Goal: Task Accomplishment & Management: Use online tool/utility

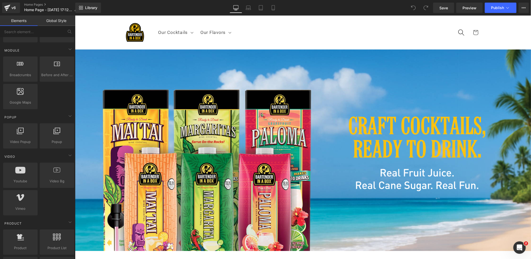
scroll to position [262, 0]
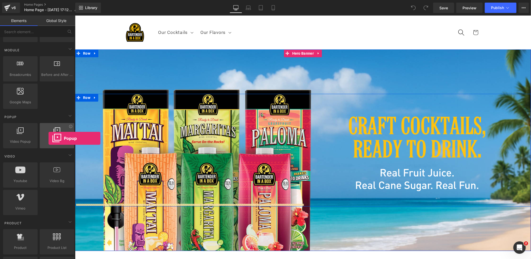
click at [49, 139] on span "Popup" at bounding box center [56, 141] width 31 height 5
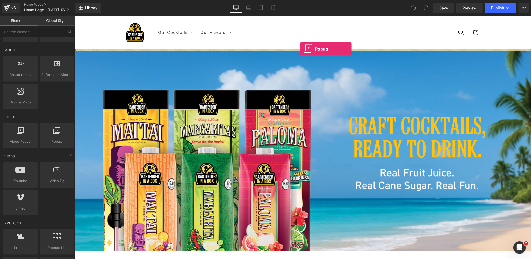
drag, startPoint x: 128, startPoint y: 154, endPoint x: 299, endPoint y: 49, distance: 200.9
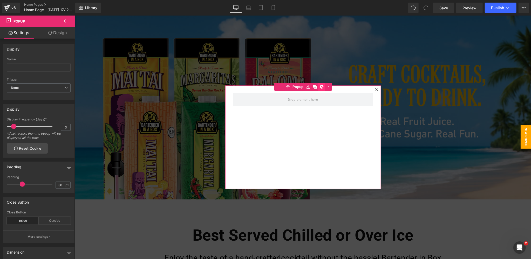
scroll to position [36, 0]
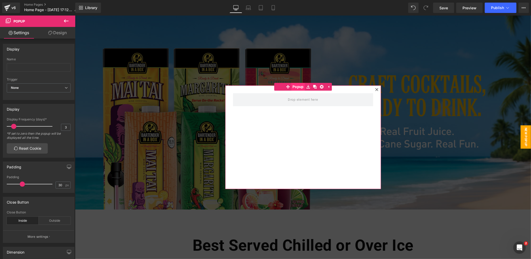
click at [298, 87] on span "Popup" at bounding box center [298, 87] width 14 height 8
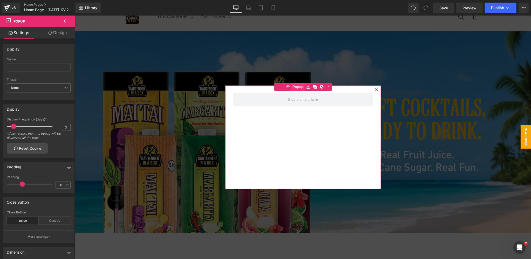
scroll to position [11, 0]
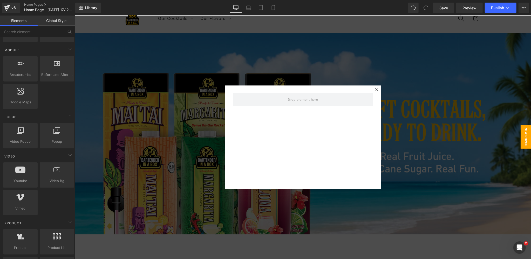
click at [521, 139] on span "New Popup" at bounding box center [525, 136] width 10 height 23
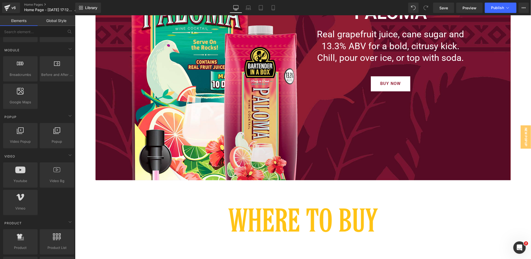
scroll to position [2321, 0]
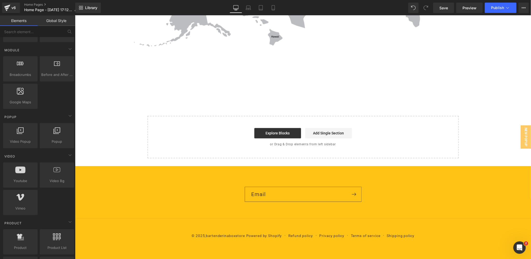
click at [114, 178] on footer "Email © 2025, bartenderinaboxstore Powered by Shopify Refund policy Privacy pol…" at bounding box center [303, 213] width 456 height 94
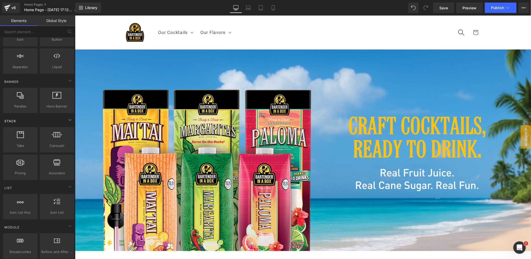
scroll to position [0, 0]
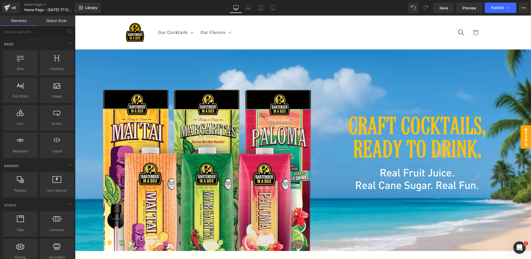
click at [526, 137] on span "New Popup" at bounding box center [525, 136] width 10 height 23
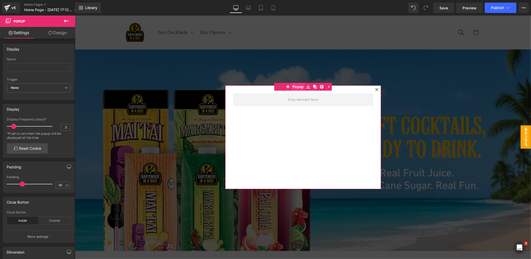
click at [298, 86] on span "Popup" at bounding box center [298, 87] width 14 height 8
click at [65, 20] on icon at bounding box center [66, 21] width 6 height 6
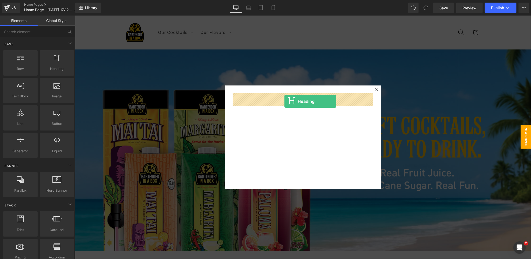
drag, startPoint x: 141, startPoint y: 77, endPoint x: 284, endPoint y: 101, distance: 145.4
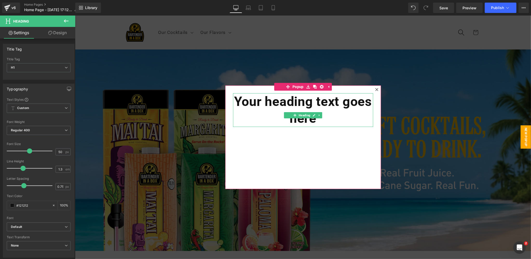
click at [327, 121] on h1 "Your heading text goes here" at bounding box center [303, 110] width 140 height 34
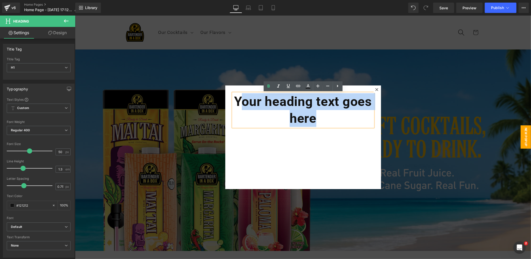
drag, startPoint x: 275, startPoint y: 115, endPoint x: 237, endPoint y: 101, distance: 40.6
click at [237, 101] on h1 "Your heading text goes here" at bounding box center [303, 110] width 140 height 34
click at [306, 115] on h1 "Your heading text goes here" at bounding box center [303, 110] width 140 height 34
drag, startPoint x: 320, startPoint y: 119, endPoint x: 236, endPoint y: 101, distance: 86.2
click at [236, 101] on h1 "Your heading text goes here" at bounding box center [303, 110] width 140 height 34
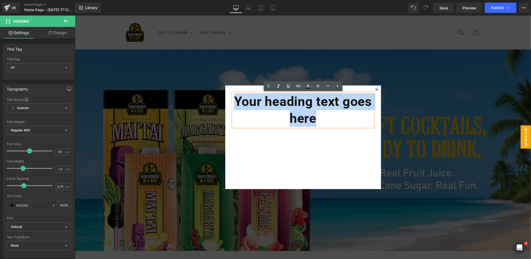
click at [310, 114] on h1 "Your heading text goes here" at bounding box center [303, 110] width 140 height 34
drag, startPoint x: 306, startPoint y: 116, endPoint x: 222, endPoint y: 100, distance: 85.2
paste div
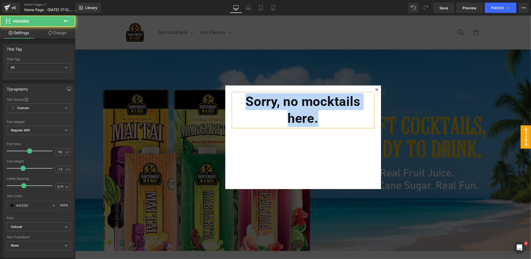
drag, startPoint x: 324, startPoint y: 120, endPoint x: 239, endPoint y: 105, distance: 86.4
click at [239, 105] on h1 "Sorry, no mocktails here." at bounding box center [303, 110] width 140 height 34
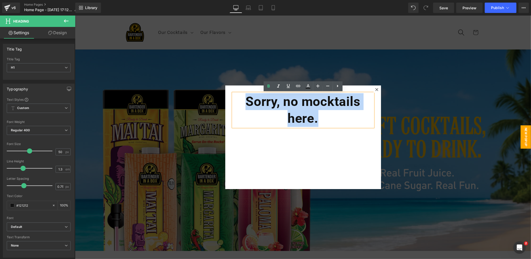
click at [299, 155] on div "Sorry, no mocktails here. Heading" at bounding box center [303, 137] width 156 height 104
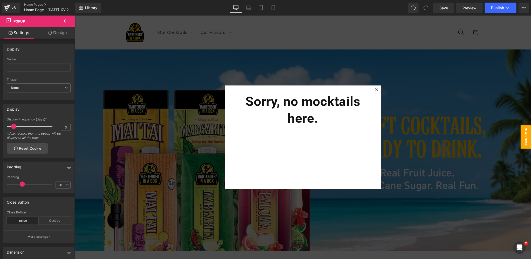
click at [68, 20] on icon at bounding box center [66, 21] width 6 height 6
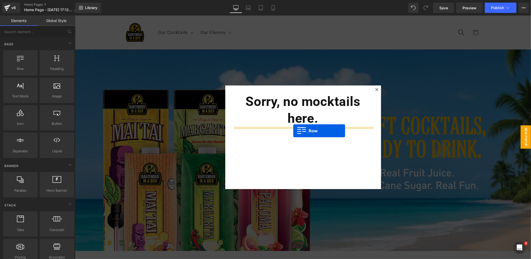
drag, startPoint x: 88, startPoint y: 79, endPoint x: 293, endPoint y: 131, distance: 211.3
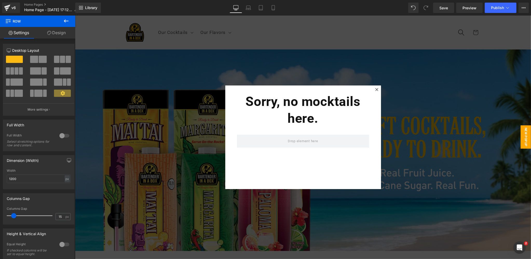
click at [65, 19] on icon at bounding box center [66, 21] width 6 height 6
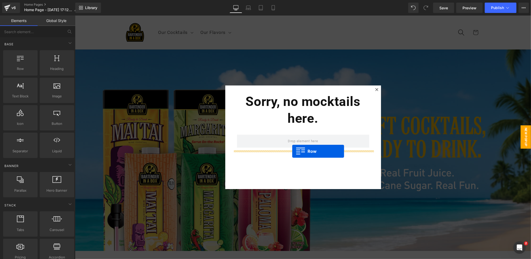
drag, startPoint x: 93, startPoint y: 79, endPoint x: 292, endPoint y: 151, distance: 210.9
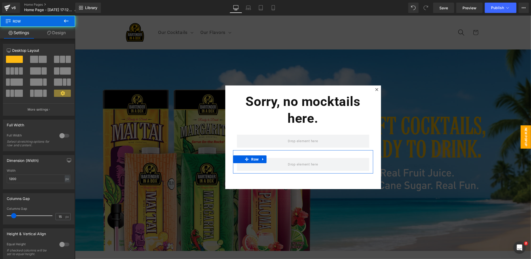
click at [58, 32] on link "Design" at bounding box center [57, 33] width 38 height 12
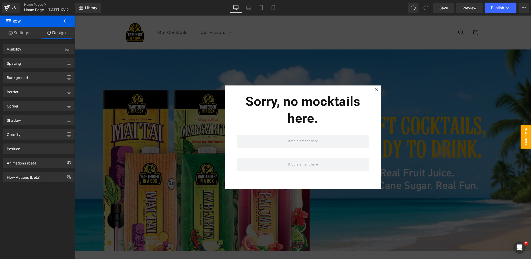
click at [65, 20] on icon at bounding box center [66, 21] width 6 height 6
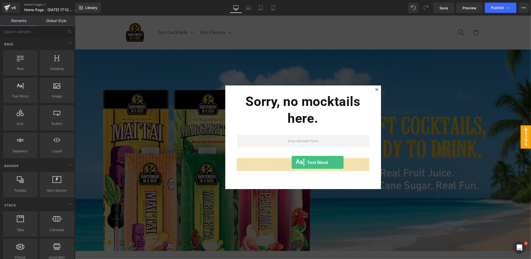
drag, startPoint x: 92, startPoint y: 106, endPoint x: 291, endPoint y: 162, distance: 207.4
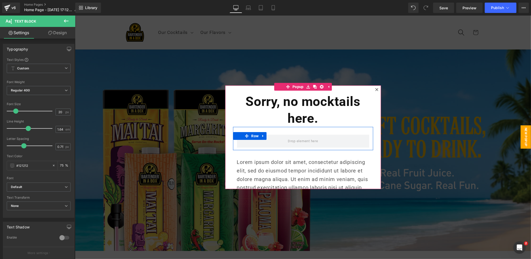
click at [328, 175] on p "Lorem ipsum dolor sit amet, consectetur adipiscing elit, sed do eiusmod tempor …" at bounding box center [303, 196] width 132 height 77
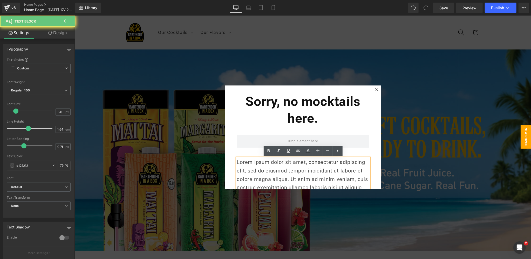
click at [328, 175] on p "Lorem ipsum dolor sit amet, consectetur adipiscing elit, sed do eiusmod tempor …" at bounding box center [303, 196] width 132 height 77
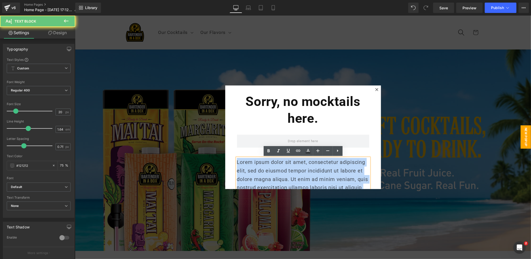
click at [328, 175] on p "Lorem ipsum dolor sit amet, consectetur adipiscing elit, sed do eiusmod tempor …" at bounding box center [303, 196] width 132 height 77
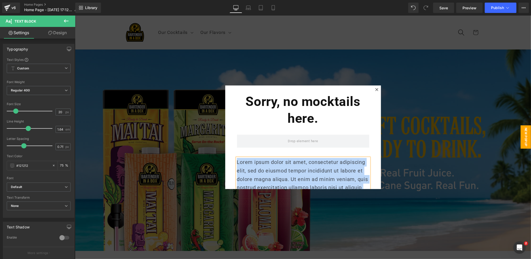
paste div
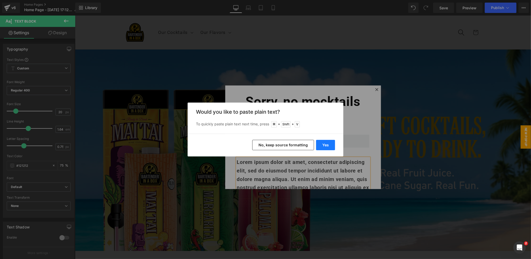
click at [323, 144] on button "Yes" at bounding box center [325, 145] width 19 height 10
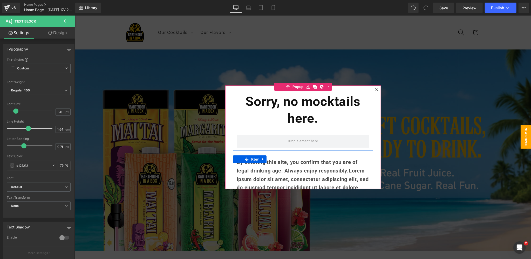
click at [319, 172] on strong "By entering this site, you confirm that you are of legal drinking age. Always e…" at bounding box center [303, 204] width 132 height 91
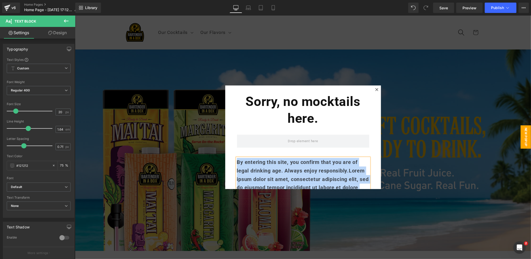
click at [320, 165] on p "By entering this site, you confirm that you are of legal drinking age. Always e…" at bounding box center [303, 205] width 132 height 94
click at [327, 166] on p "By entering this site, you confirm that you are of legal drinking age. Always e…" at bounding box center [303, 205] width 132 height 94
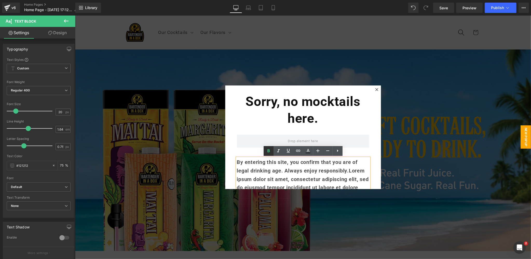
click at [271, 150] on icon at bounding box center [268, 151] width 6 height 6
click at [281, 171] on strong "By entering this site, you confirm that you are of legal drinking age. Always e…" at bounding box center [303, 204] width 132 height 91
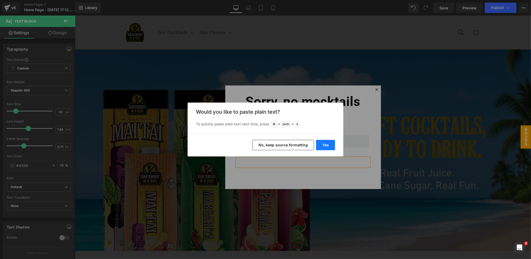
click at [323, 143] on button "Yes" at bounding box center [325, 145] width 19 height 10
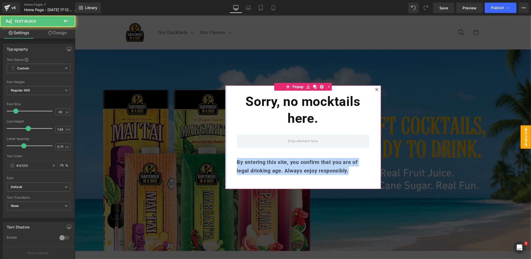
drag, startPoint x: 353, startPoint y: 171, endPoint x: 225, endPoint y: 159, distance: 128.2
click at [225, 159] on div "Sorry, no mocktails here. Heading Row By entering this site, you confirm that y…" at bounding box center [303, 137] width 156 height 104
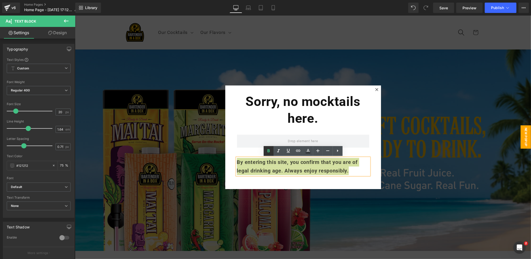
click at [269, 152] on icon at bounding box center [268, 150] width 2 height 3
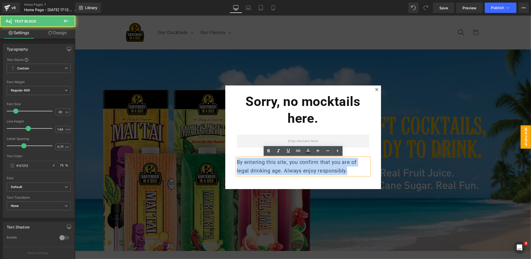
drag, startPoint x: 345, startPoint y: 171, endPoint x: 216, endPoint y: 160, distance: 129.3
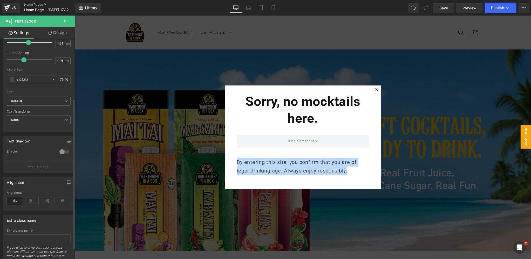
scroll to position [91, 0]
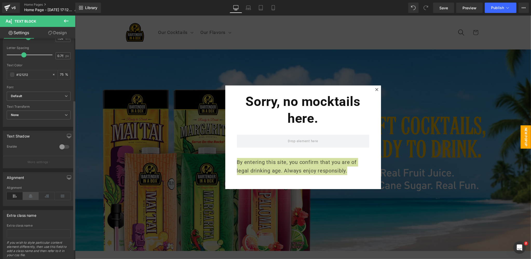
click at [29, 196] on icon at bounding box center [31, 196] width 16 height 8
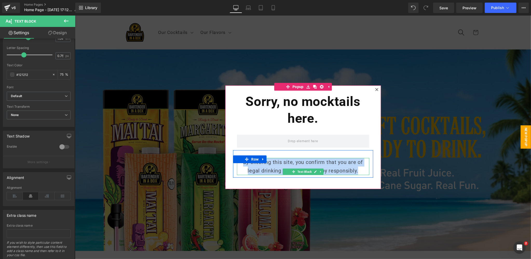
click at [309, 168] on p "By entering this site, you confirm that you are of legal drinking age. Always e…" at bounding box center [303, 166] width 132 height 17
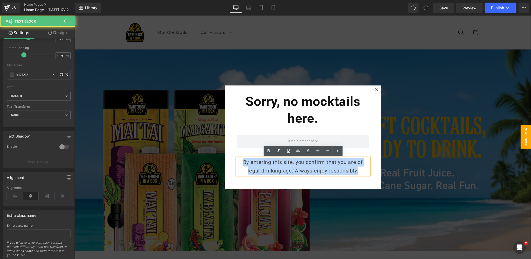
drag, startPoint x: 364, startPoint y: 171, endPoint x: 149, endPoint y: 147, distance: 216.1
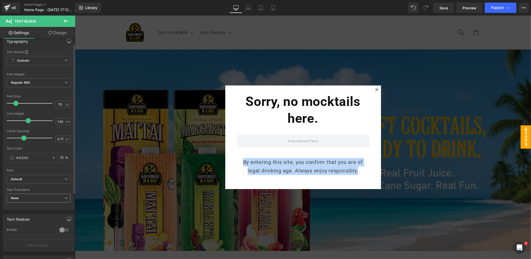
scroll to position [7, 0]
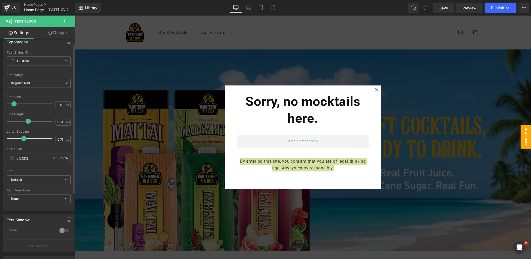
click at [13, 104] on span at bounding box center [13, 103] width 5 height 5
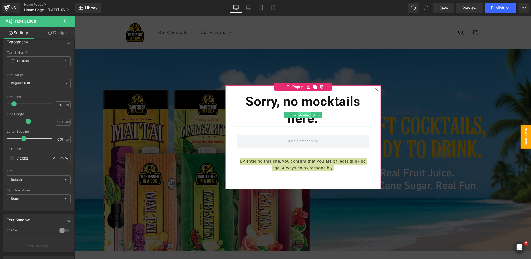
click at [305, 114] on span "Heading" at bounding box center [304, 115] width 14 height 6
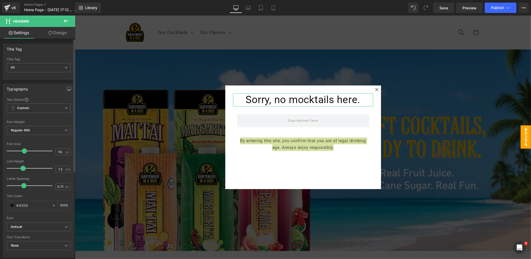
drag, startPoint x: 27, startPoint y: 151, endPoint x: 22, endPoint y: 150, distance: 5.0
click at [22, 150] on span at bounding box center [24, 151] width 5 height 5
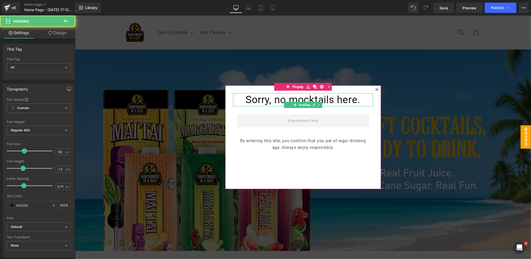
click at [299, 98] on h1 "Sorry, no mocktails here." at bounding box center [303, 99] width 140 height 13
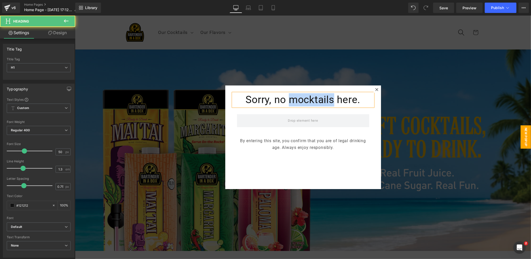
click at [299, 98] on h1 "Sorry, no mocktails here." at bounding box center [303, 99] width 140 height 13
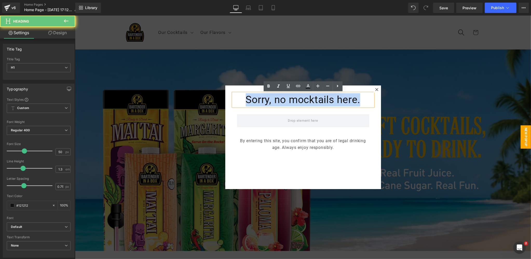
click at [299, 98] on h1 "Sorry, no mocktails here." at bounding box center [303, 99] width 140 height 13
click at [350, 100] on h1 "Sorry, no mocktails here." at bounding box center [303, 99] width 140 height 13
drag, startPoint x: 361, startPoint y: 99, endPoint x: 243, endPoint y: 100, distance: 117.5
click at [243, 100] on h1 "Sorry, no mocktails here." at bounding box center [303, 99] width 140 height 13
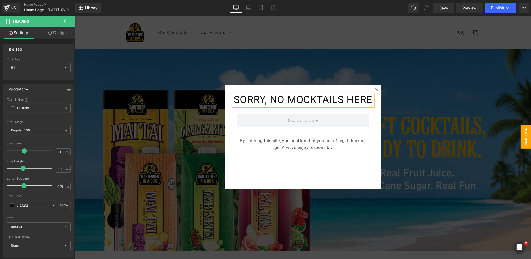
click at [307, 98] on h1 "SORRY, NO MOCKTAILS HERE" at bounding box center [303, 99] width 140 height 13
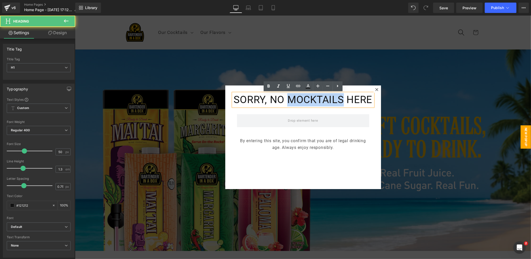
click at [307, 98] on h1 "SORRY, NO MOCKTAILS HERE" at bounding box center [303, 99] width 140 height 13
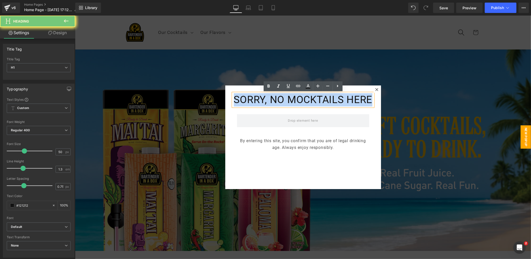
click at [307, 98] on h1 "SORRY, NO MOCKTAILS HERE" at bounding box center [303, 99] width 140 height 13
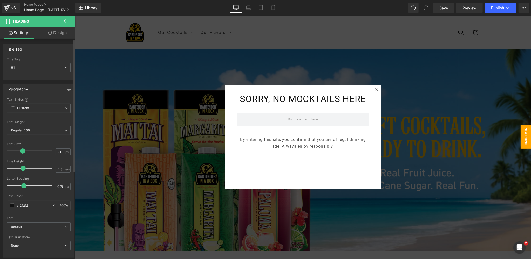
click at [22, 151] on span at bounding box center [22, 151] width 5 height 5
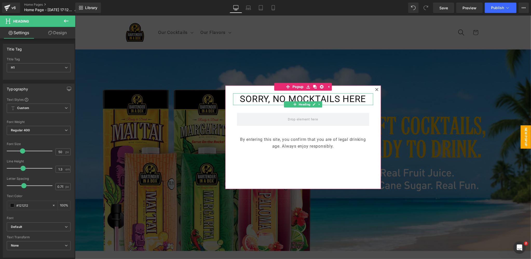
click at [303, 99] on h1 "SORRY, NO MOCKTAILS HERE" at bounding box center [303, 99] width 140 height 12
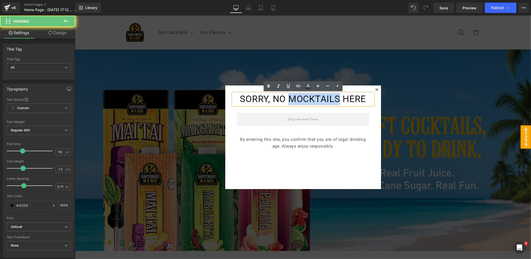
click at [303, 99] on h1 "SORRY, NO MOCKTAILS HERE" at bounding box center [303, 99] width 140 height 12
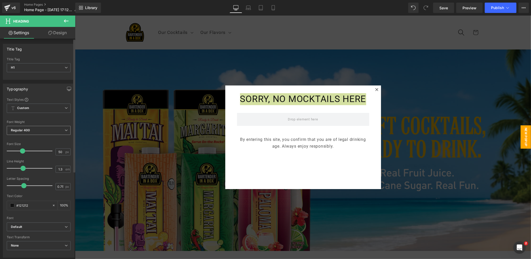
click at [40, 130] on span "Regular 400" at bounding box center [39, 130] width 64 height 9
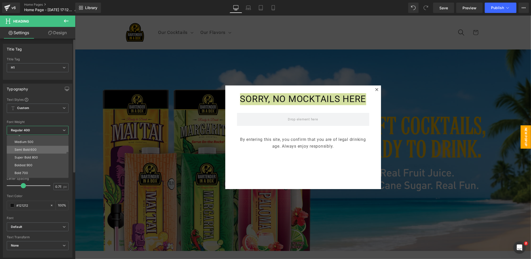
scroll to position [42, 0]
click at [22, 160] on div "Bold 700" at bounding box center [21, 160] width 13 height 4
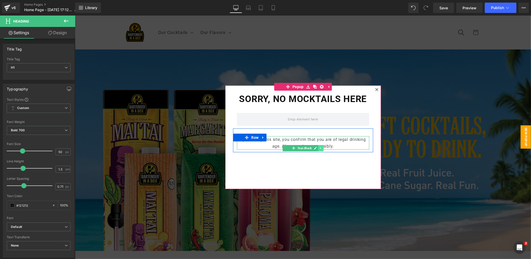
click at [320, 148] on icon at bounding box center [320, 148] width 1 height 2
click at [318, 149] on icon at bounding box center [317, 148] width 3 height 3
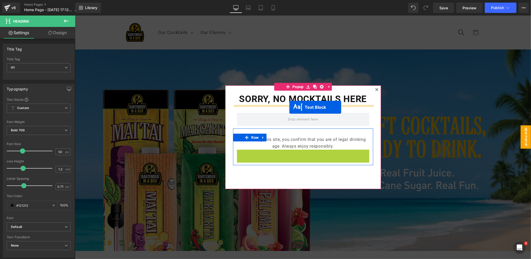
drag, startPoint x: 291, startPoint y: 157, endPoint x: 289, endPoint y: 107, distance: 49.6
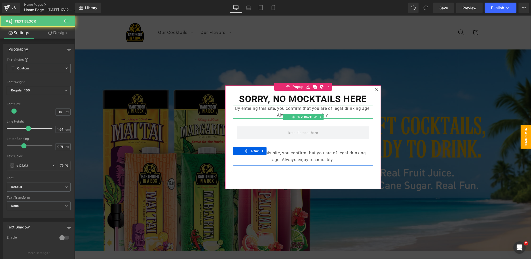
click at [336, 115] on p "By entering this site, you confirm that you are of legal drinking age. Always e…" at bounding box center [303, 111] width 140 height 13
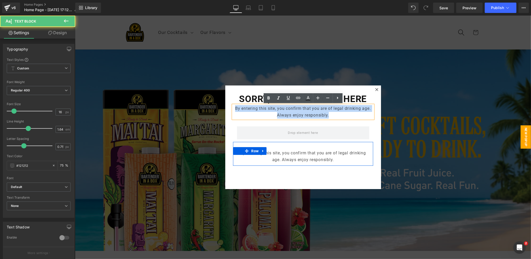
drag, startPoint x: 332, startPoint y: 114, endPoint x: 220, endPoint y: 105, distance: 112.4
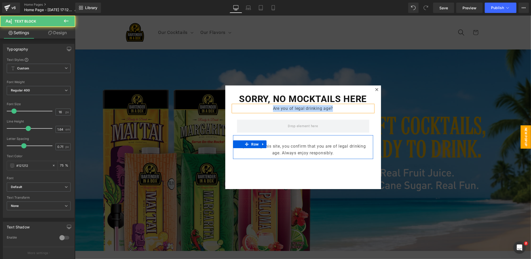
drag, startPoint x: 339, startPoint y: 109, endPoint x: 265, endPoint y: 108, distance: 73.7
click at [265, 108] on p "Are you of legal drinking age?" at bounding box center [303, 108] width 140 height 7
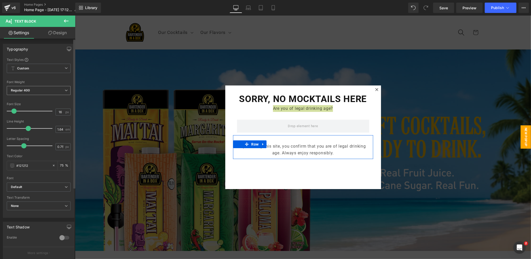
click at [29, 89] on b "Regular 400" at bounding box center [20, 90] width 19 height 4
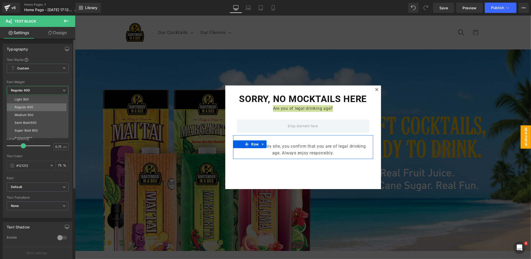
scroll to position [16, 0]
click at [46, 122] on li "Semi Bold 600" at bounding box center [39, 123] width 64 height 8
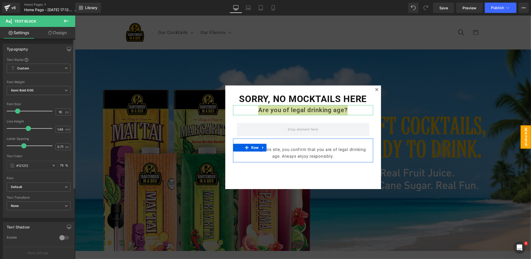
drag, startPoint x: 14, startPoint y: 111, endPoint x: 18, endPoint y: 111, distance: 3.7
click at [18, 111] on span at bounding box center [17, 111] width 5 height 5
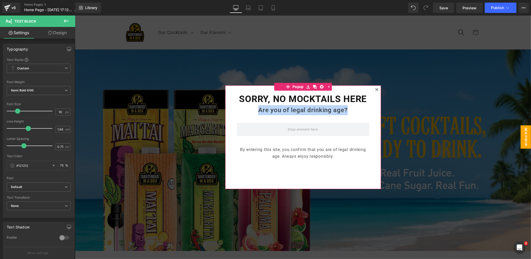
click at [309, 178] on div "SORRY, NO MOCKTAILS HERE Heading Are you of legal drinking age? Text Block Row …" at bounding box center [303, 137] width 156 height 104
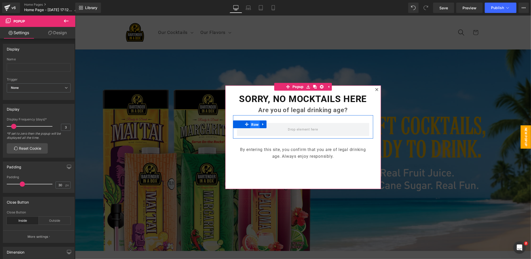
click at [256, 124] on span "Row" at bounding box center [255, 125] width 10 height 8
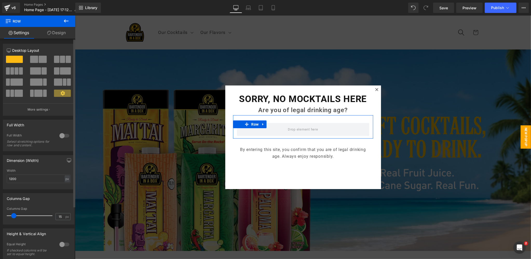
click at [36, 61] on span at bounding box center [34, 59] width 8 height 7
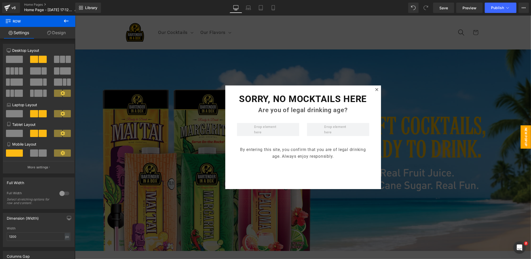
drag, startPoint x: 64, startPoint y: 20, endPoint x: 56, endPoint y: 24, distance: 9.1
click at [64, 20] on icon at bounding box center [66, 21] width 6 height 6
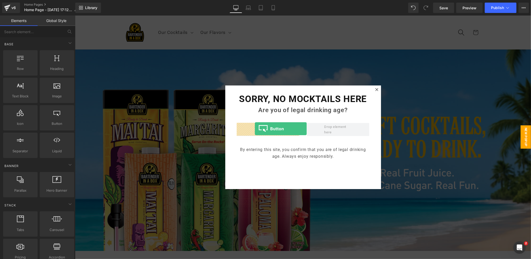
drag, startPoint x: 132, startPoint y: 132, endPoint x: 254, endPoint y: 129, distance: 123.0
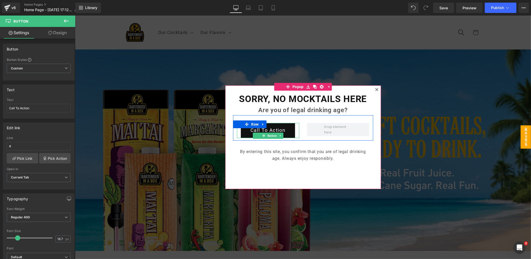
click at [273, 129] on link "Call To Action" at bounding box center [267, 130] width 54 height 15
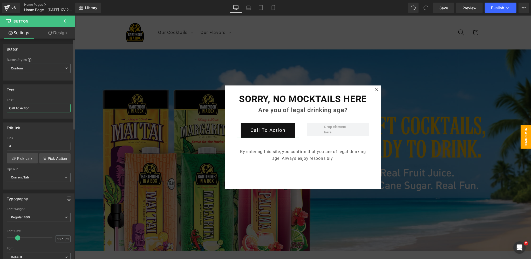
drag, startPoint x: 32, startPoint y: 108, endPoint x: 0, endPoint y: 106, distance: 32.0
click at [0, 106] on div "Text Call To Action Text Call To Action" at bounding box center [39, 100] width 78 height 38
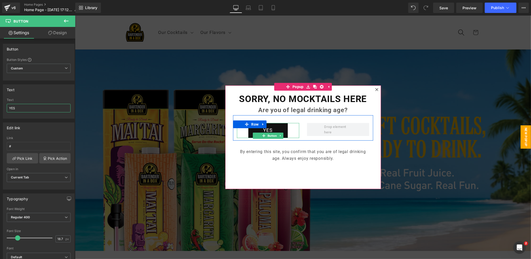
type input "YES"
click at [280, 136] on icon at bounding box center [280, 135] width 3 height 3
click at [278, 136] on icon at bounding box center [277, 135] width 3 height 3
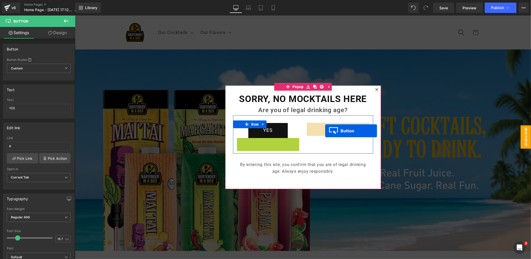
drag, startPoint x: 262, startPoint y: 151, endPoint x: 325, endPoint y: 131, distance: 65.6
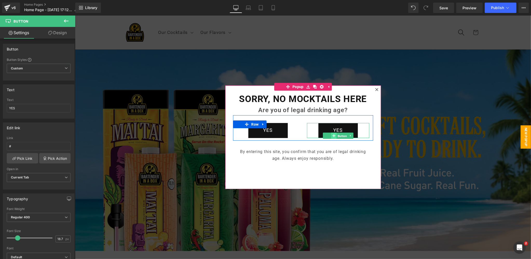
drag, startPoint x: 340, startPoint y: 135, endPoint x: 330, endPoint y: 134, distance: 9.4
click at [340, 135] on span "Button" at bounding box center [341, 136] width 11 height 6
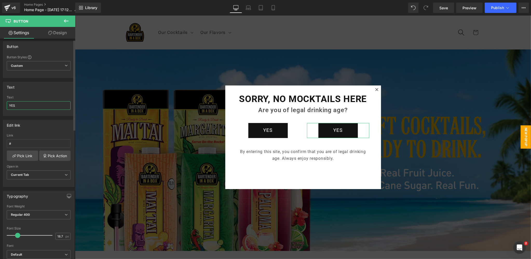
drag, startPoint x: 19, startPoint y: 106, endPoint x: 2, endPoint y: 104, distance: 17.2
click at [2, 104] on div "Text YES Text YES" at bounding box center [39, 97] width 78 height 38
type input "NO"
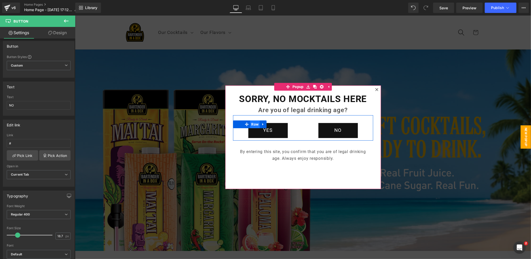
click at [255, 123] on span "Row" at bounding box center [255, 124] width 10 height 8
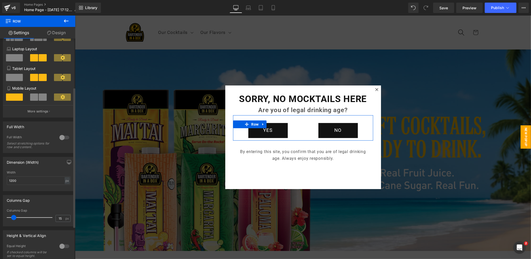
scroll to position [89, 0]
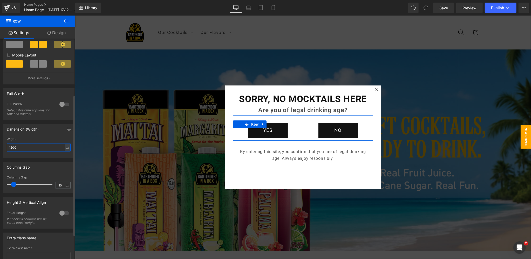
drag, startPoint x: 20, startPoint y: 148, endPoint x: 1, endPoint y: 147, distance: 19.2
click at [1, 147] on div "Dimension (Width) 1200px Width 1200 px % px" at bounding box center [39, 139] width 78 height 38
drag, startPoint x: 20, startPoint y: 148, endPoint x: 5, endPoint y: 148, distance: 14.5
click at [5, 148] on div "1200px Width 600 px % px" at bounding box center [38, 148] width 71 height 20
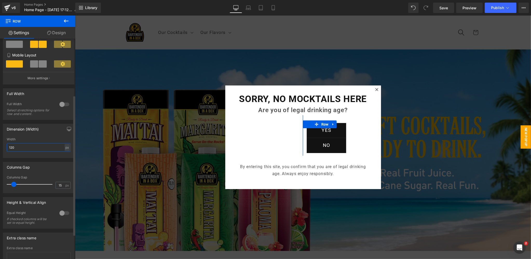
type input "1200"
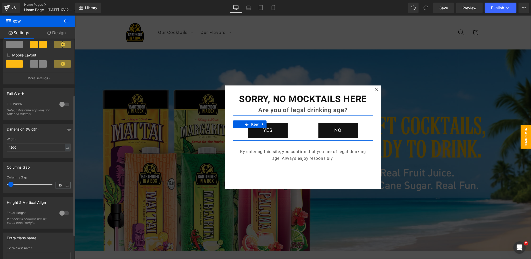
drag, startPoint x: 14, startPoint y: 186, endPoint x: 11, endPoint y: 186, distance: 2.9
click at [11, 186] on span at bounding box center [10, 184] width 5 height 5
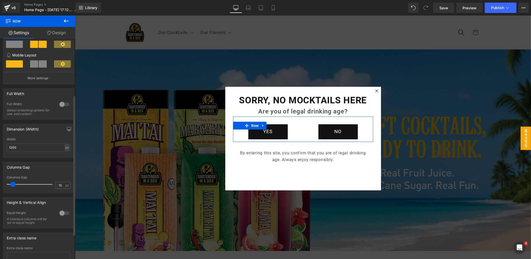
click at [11, 185] on span at bounding box center [12, 184] width 5 height 5
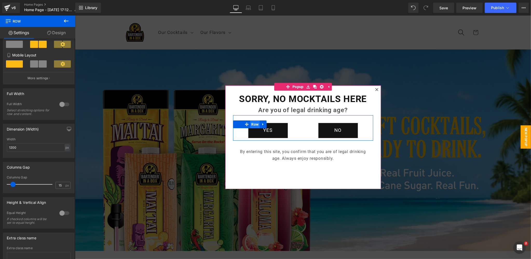
click at [256, 124] on span "Row" at bounding box center [255, 124] width 10 height 8
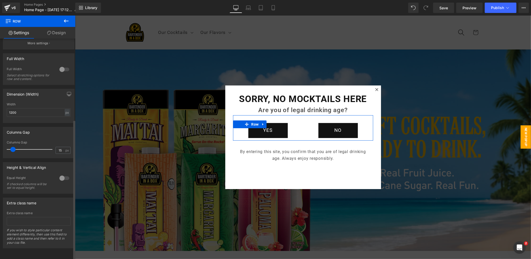
scroll to position [128, 0]
click at [61, 175] on div at bounding box center [64, 178] width 12 height 8
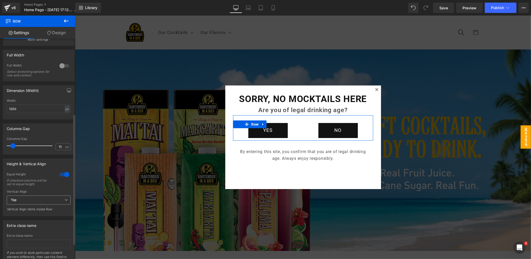
click at [39, 200] on span "Top" at bounding box center [39, 200] width 64 height 9
click at [31, 217] on li "Middle" at bounding box center [38, 217] width 62 height 8
click at [252, 123] on span "Row" at bounding box center [255, 124] width 10 height 8
click at [57, 32] on link "Design" at bounding box center [57, 33] width 38 height 12
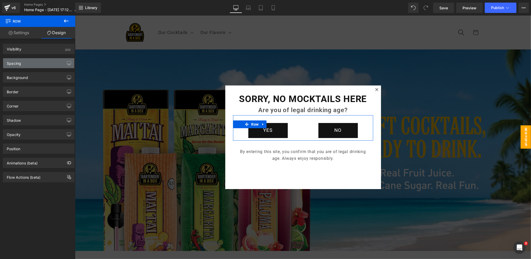
click at [26, 63] on div "Spacing" at bounding box center [38, 63] width 71 height 10
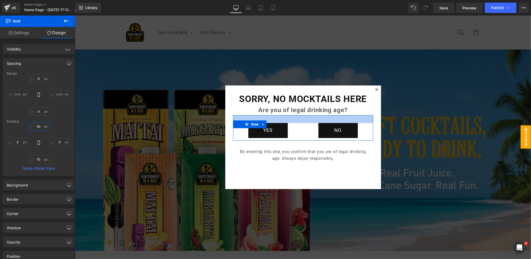
click at [36, 127] on input "text" at bounding box center [39, 126] width 22 height 9
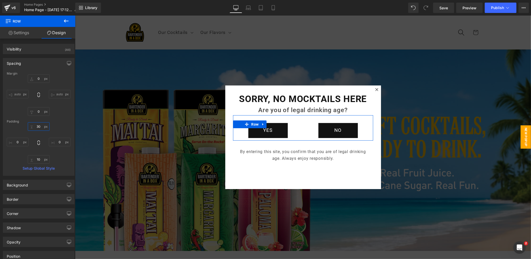
click at [36, 127] on input "text" at bounding box center [39, 126] width 22 height 9
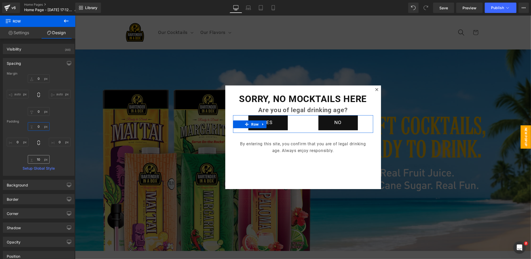
type input "0"
click at [39, 159] on input "text" at bounding box center [39, 159] width 22 height 9
type input "0"
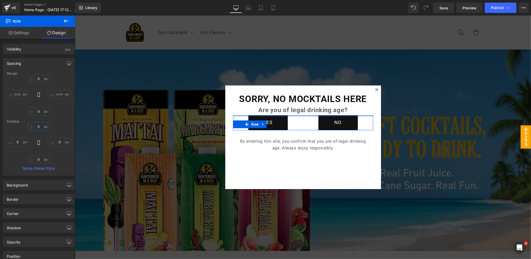
click at [39, 126] on input "0" at bounding box center [39, 126] width 22 height 9
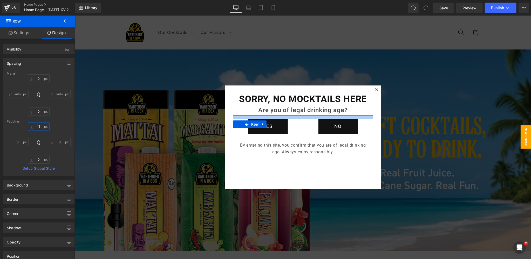
click at [38, 127] on input "15" at bounding box center [39, 126] width 22 height 9
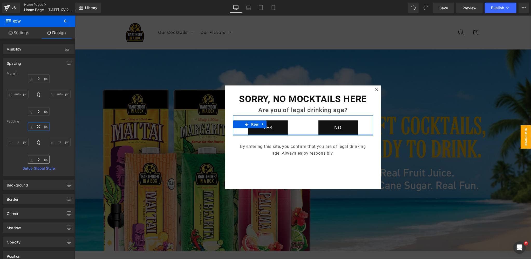
type input "20"
click at [40, 160] on input "0" at bounding box center [39, 159] width 22 height 9
click at [40, 159] on input "0" at bounding box center [39, 159] width 22 height 9
type input "20"
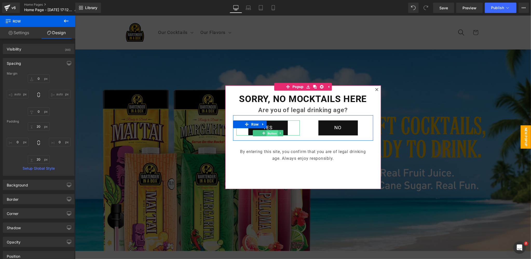
click at [263, 133] on link "Button" at bounding box center [269, 133] width 17 height 6
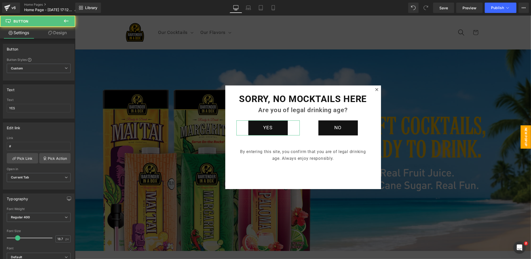
click at [59, 33] on link "Design" at bounding box center [58, 33] width 38 height 12
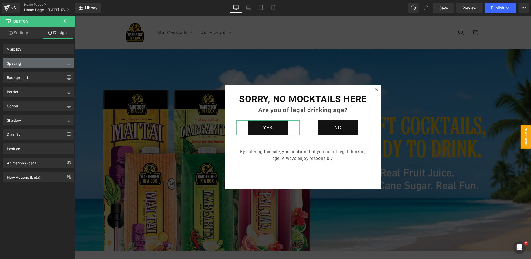
click at [26, 63] on div "Spacing" at bounding box center [38, 63] width 71 height 10
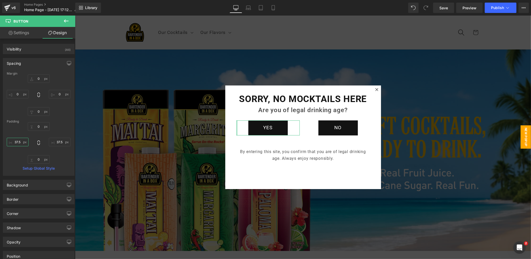
click at [20, 139] on input "text" at bounding box center [18, 142] width 22 height 9
type input "0"
click at [60, 140] on input "text" at bounding box center [60, 142] width 22 height 9
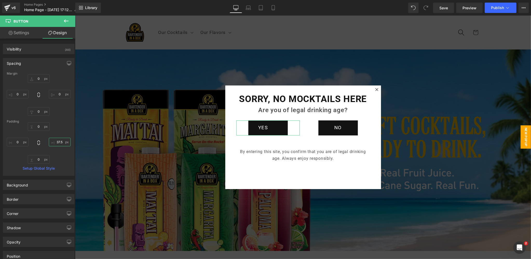
click at [60, 140] on input "text" at bounding box center [60, 142] width 22 height 9
type input "0"
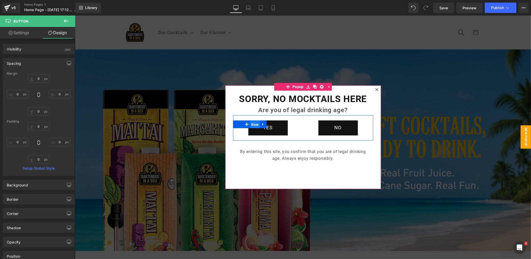
click at [253, 125] on span "Row" at bounding box center [255, 125] width 10 height 8
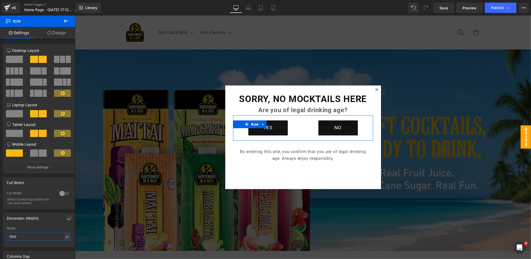
drag, startPoint x: 14, startPoint y: 237, endPoint x: 0, endPoint y: 236, distance: 13.8
click at [0, 236] on div "Dimension (Width) 1200px Width 1200 px % px" at bounding box center [39, 228] width 78 height 38
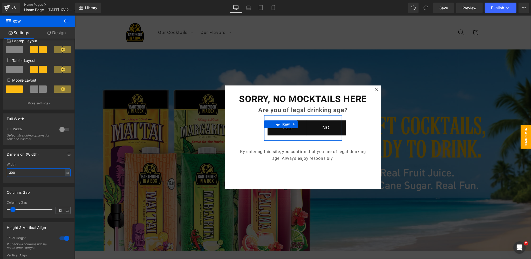
scroll to position [82, 0]
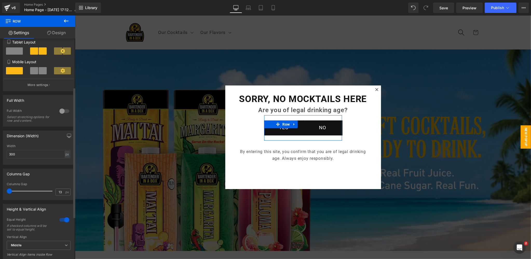
drag, startPoint x: 13, startPoint y: 192, endPoint x: 8, endPoint y: 192, distance: 5.2
click at [8, 192] on span at bounding box center [9, 191] width 5 height 5
drag, startPoint x: 18, startPoint y: 155, endPoint x: 1, endPoint y: 155, distance: 17.6
click at [1, 155] on div "Dimension (Width) 1200px Width 300 px % px" at bounding box center [39, 146] width 78 height 38
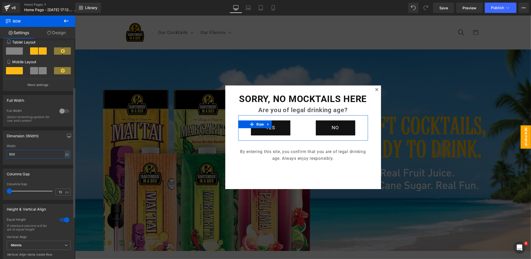
drag, startPoint x: 5, startPoint y: 154, endPoint x: 0, endPoint y: 154, distance: 5.4
click at [0, 154] on div "Dimension (Width) 1200px Width 500 px % px" at bounding box center [39, 146] width 78 height 38
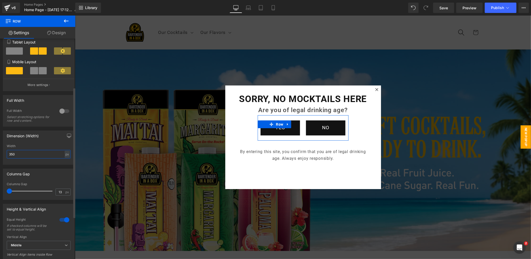
drag, startPoint x: 17, startPoint y: 155, endPoint x: 4, endPoint y: 155, distance: 12.5
click at [4, 155] on div "1200px Width 350 px % px" at bounding box center [38, 154] width 71 height 20
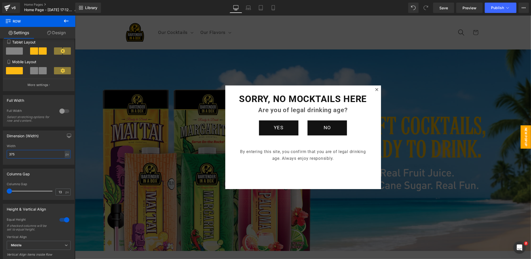
type input "375"
click at [65, 20] on icon at bounding box center [66, 21] width 6 height 6
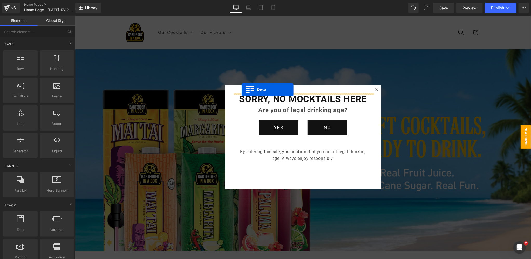
drag, startPoint x: 88, startPoint y: 79, endPoint x: 241, endPoint y: 90, distance: 153.2
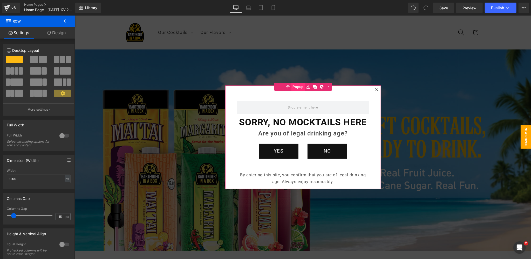
click at [298, 87] on span "Popup" at bounding box center [298, 87] width 14 height 8
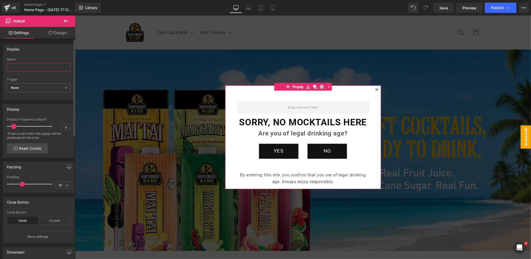
click at [23, 67] on input "text" at bounding box center [39, 67] width 64 height 9
type input "Age Verification"
click at [21, 90] on span "None" at bounding box center [39, 88] width 64 height 9
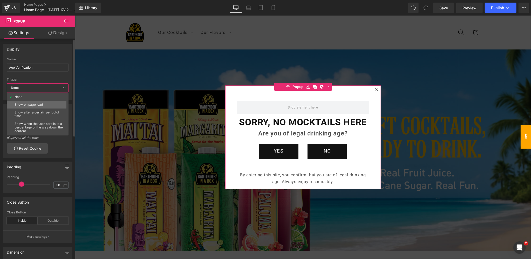
click at [27, 103] on div "Show on page load" at bounding box center [29, 105] width 28 height 4
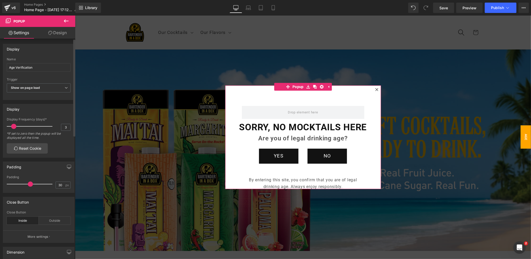
drag, startPoint x: 23, startPoint y: 185, endPoint x: 30, endPoint y: 183, distance: 8.1
click at [30, 183] on span at bounding box center [30, 184] width 5 height 5
click at [30, 184] on span at bounding box center [30, 184] width 5 height 5
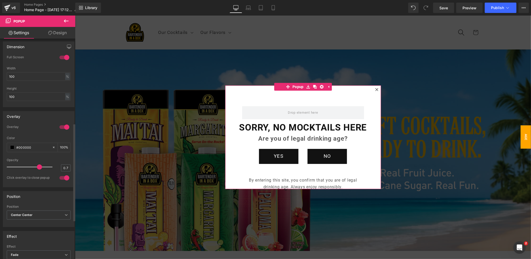
scroll to position [178, 0]
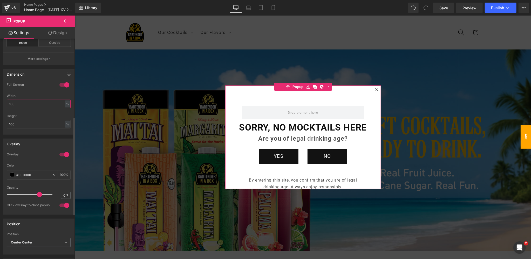
drag, startPoint x: 17, startPoint y: 102, endPoint x: 4, endPoint y: 102, distance: 13.2
click at [4, 102] on div "0 Full Screen 0 Full Screen 0 Full Screen 1 Full Screen 100% Width 100 % % px 1…" at bounding box center [38, 109] width 71 height 52
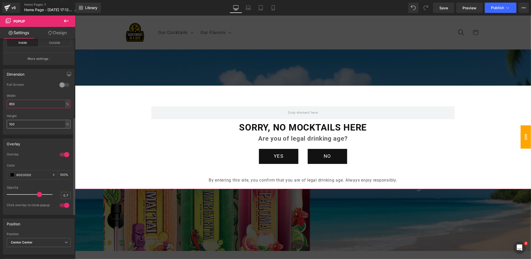
type input "850"
drag, startPoint x: 17, startPoint y: 122, endPoint x: 3, endPoint y: 122, distance: 14.0
click at [3, 122] on div "0 Full Screen 0 Full Screen 0 Full Screen 1 Full Screen 100% Width 850 % % px 1…" at bounding box center [38, 109] width 71 height 52
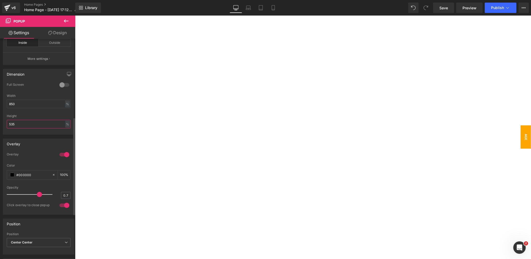
type input "535"
click at [525, 136] on span "Age Verification" at bounding box center [520, 136] width 21 height 23
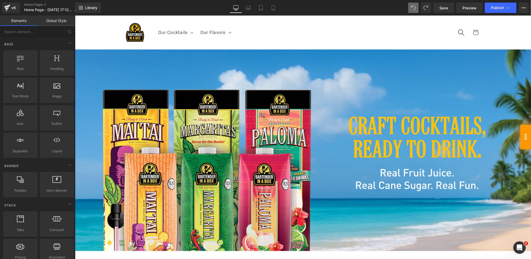
click at [525, 136] on span "Age Verification" at bounding box center [520, 137] width 22 height 25
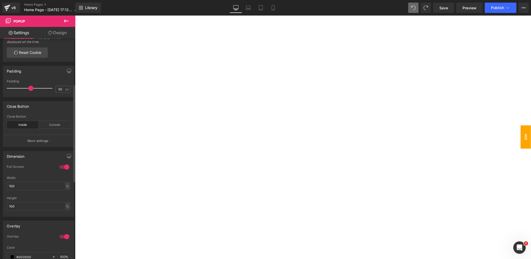
scroll to position [107, 0]
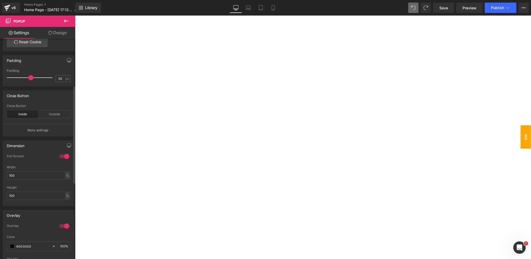
click at [60, 156] on div at bounding box center [64, 157] width 12 height 8
click at [65, 177] on div "%" at bounding box center [67, 177] width 5 height 7
click at [65, 192] on li "px" at bounding box center [67, 193] width 6 height 8
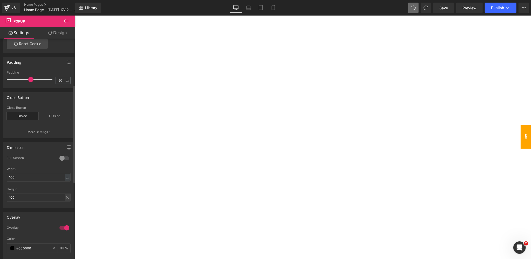
click at [65, 196] on div "%" at bounding box center [67, 197] width 5 height 7
click at [65, 211] on li "%" at bounding box center [67, 214] width 6 height 8
click at [65, 196] on div "%" at bounding box center [67, 197] width 5 height 7
click at [64, 205] on li "px" at bounding box center [67, 206] width 6 height 8
drag, startPoint x: 23, startPoint y: 176, endPoint x: 0, endPoint y: 174, distance: 23.4
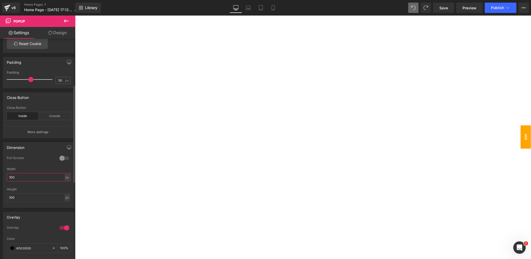
click at [0, 175] on div "Dimension 0 Full Screen 0 Full Screen 0 Full Screen 1 Full Screen 100% Width 10…" at bounding box center [39, 174] width 78 height 70
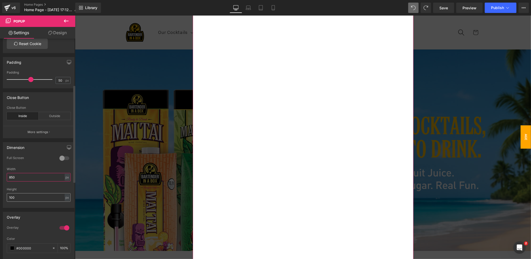
type input "850"
drag, startPoint x: 19, startPoint y: 197, endPoint x: 0, endPoint y: 196, distance: 19.0
click at [0, 196] on div "Dimension 0 Full Screen 0 Full Screen 0 Full Screen 1 Full Screen 100% Width 85…" at bounding box center [39, 174] width 78 height 70
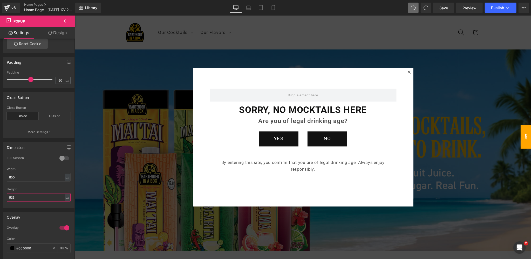
type input "535"
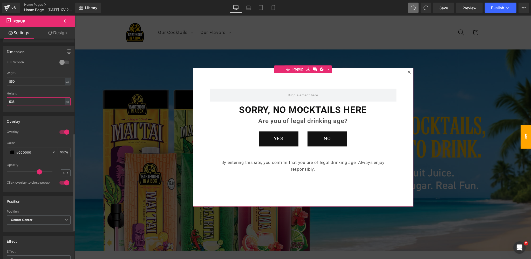
scroll to position [234, 0]
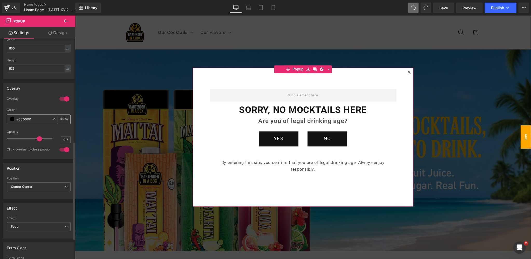
drag, startPoint x: 32, startPoint y: 119, endPoint x: 9, endPoint y: 119, distance: 23.3
click at [9, 119] on div "#000000" at bounding box center [29, 119] width 45 height 9
paste input "e0e0e"
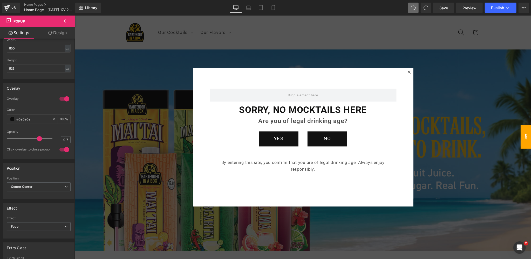
type input "#0e0e0e"
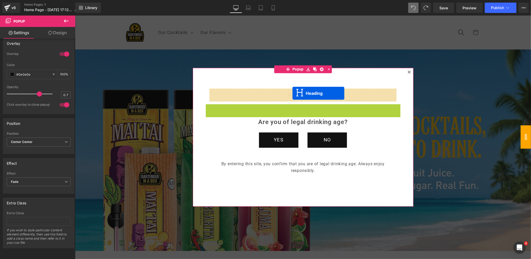
drag, startPoint x: 294, startPoint y: 114, endPoint x: 292, endPoint y: 93, distance: 20.8
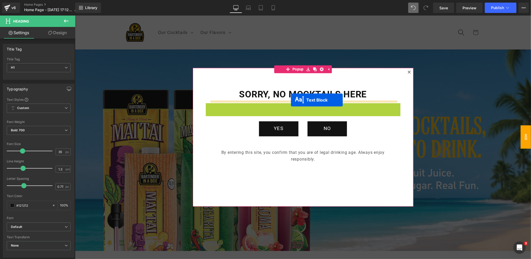
drag, startPoint x: 292, startPoint y: 113, endPoint x: 291, endPoint y: 100, distance: 13.5
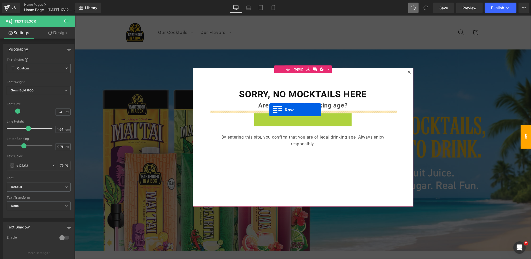
drag, startPoint x: 268, startPoint y: 123, endPoint x: 269, endPoint y: 110, distance: 13.0
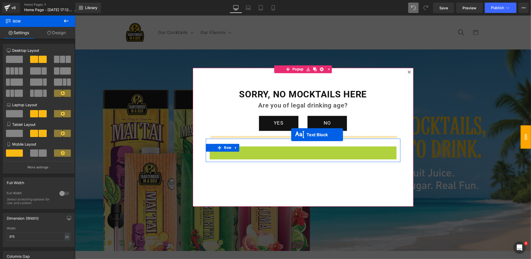
drag, startPoint x: 293, startPoint y: 159, endPoint x: 291, endPoint y: 135, distance: 24.2
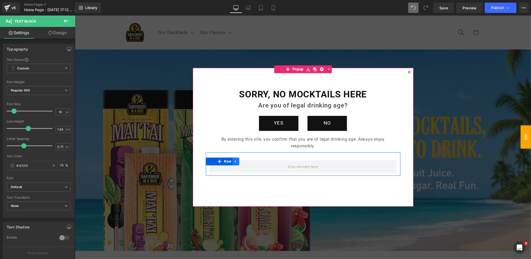
click at [237, 161] on icon at bounding box center [236, 162] width 4 height 4
click at [249, 161] on icon at bounding box center [249, 162] width 4 height 4
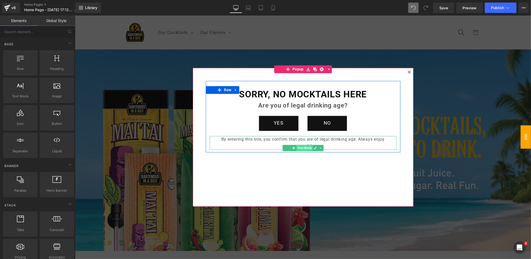
click at [305, 148] on span "Text Block" at bounding box center [304, 148] width 16 height 6
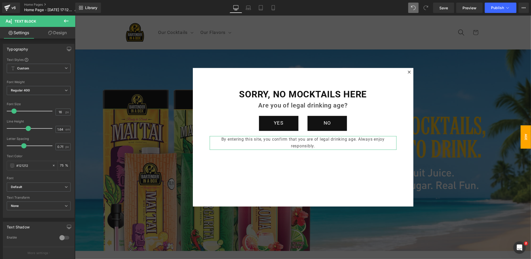
click at [62, 28] on link "Design" at bounding box center [58, 33] width 38 height 12
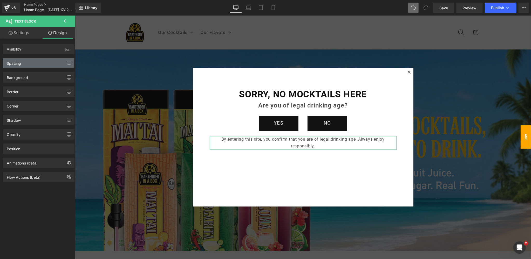
click at [38, 64] on div "Spacing" at bounding box center [38, 63] width 71 height 10
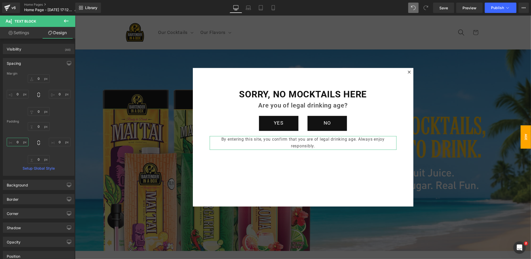
click at [19, 140] on input "text" at bounding box center [18, 142] width 22 height 9
type input "75"
click at [59, 142] on input "text" at bounding box center [60, 142] width 22 height 9
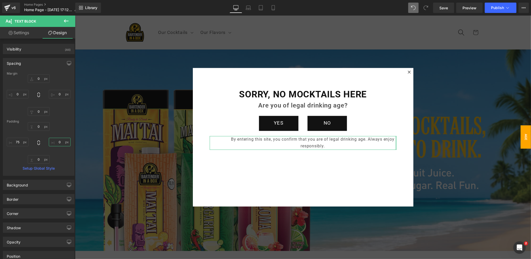
click at [59, 142] on input "text" at bounding box center [60, 142] width 22 height 9
type input "75"
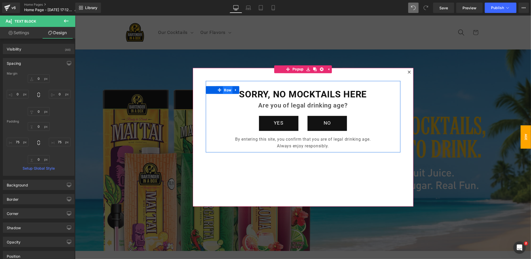
click at [227, 90] on span "Row" at bounding box center [228, 90] width 10 height 8
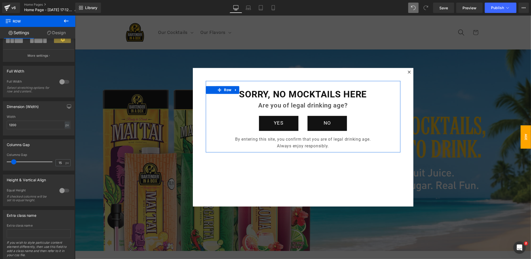
scroll to position [69, 0]
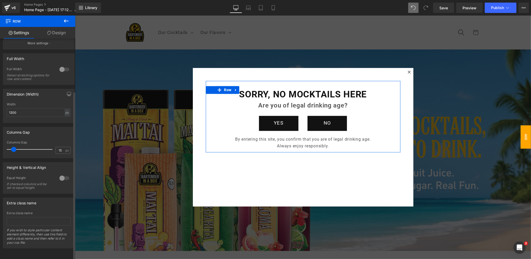
click at [62, 175] on div at bounding box center [64, 178] width 12 height 8
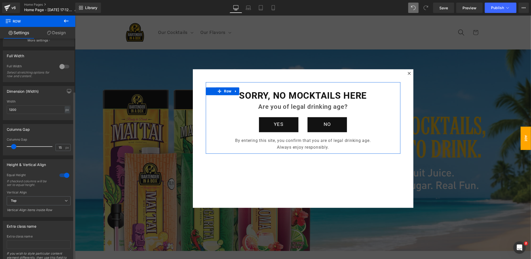
scroll to position [69, 0]
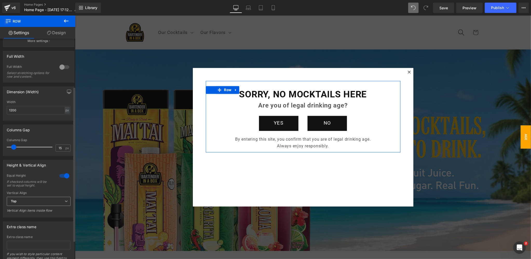
click at [27, 200] on span "Top" at bounding box center [39, 201] width 64 height 9
click at [21, 218] on div "Middle" at bounding box center [20, 219] width 10 height 4
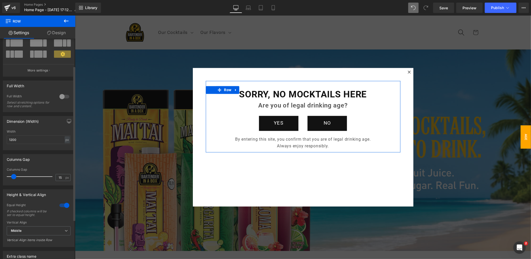
scroll to position [0, 0]
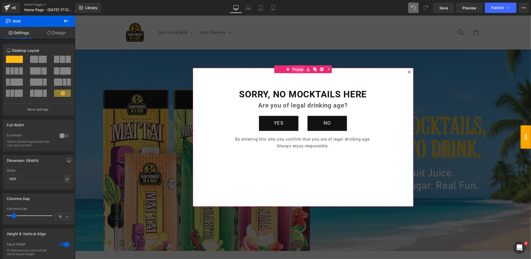
click at [297, 69] on span "Popup" at bounding box center [298, 70] width 14 height 8
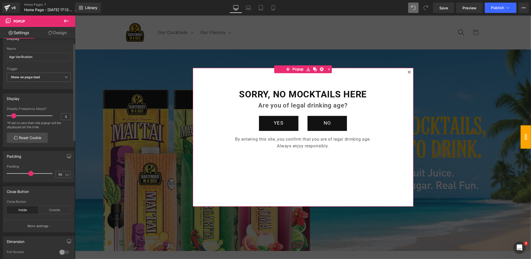
scroll to position [11, 0]
click at [30, 173] on span at bounding box center [30, 173] width 5 height 5
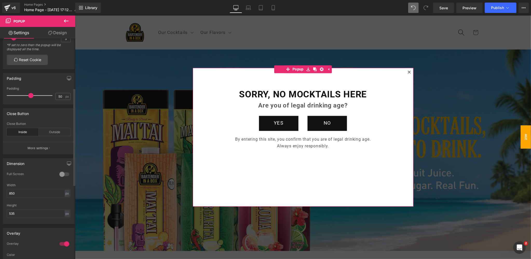
scroll to position [139, 0]
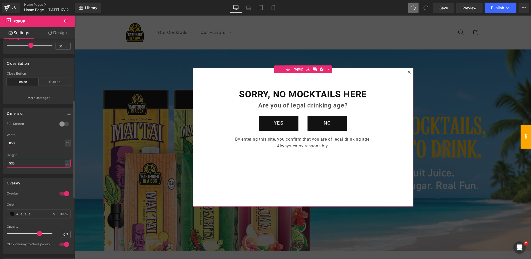
drag, startPoint x: 21, startPoint y: 162, endPoint x: 8, endPoint y: 162, distance: 13.7
click at [8, 162] on input "535" at bounding box center [39, 163] width 64 height 9
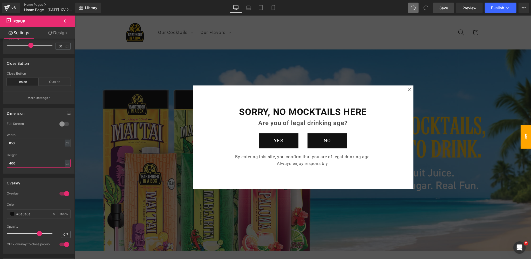
type input "400"
click at [442, 7] on span "Save" at bounding box center [443, 7] width 9 height 5
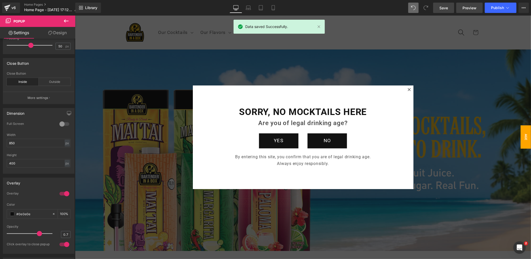
click at [468, 7] on span "Preview" at bounding box center [469, 7] width 14 height 5
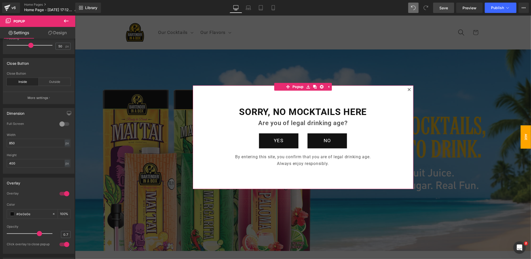
click at [262, 92] on div "SORRY, NO MOCKTAILS HERE Heading Are you of legal drinking age? Text Block YES …" at bounding box center [302, 137] width 220 height 104
click at [298, 88] on span "Popup" at bounding box center [298, 87] width 14 height 8
click at [59, 33] on link "Design" at bounding box center [58, 33] width 38 height 12
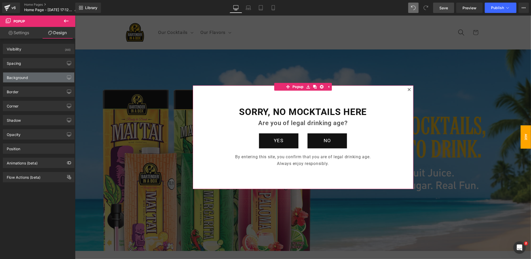
click at [27, 78] on div "Background" at bounding box center [17, 76] width 21 height 7
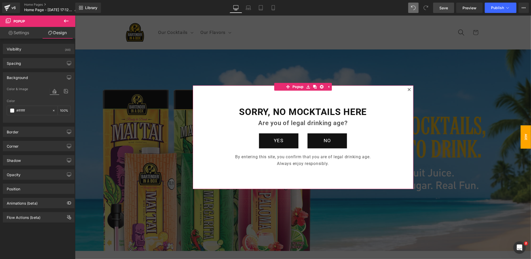
drag, startPoint x: 29, startPoint y: 110, endPoint x: 4, endPoint y: 110, distance: 24.4
click at [4, 110] on div "Color & Image color Color % Image Replace Image Upload image or Browse gallery …" at bounding box center [38, 104] width 71 height 37
click at [34, 110] on input "text" at bounding box center [32, 111] width 33 height 6
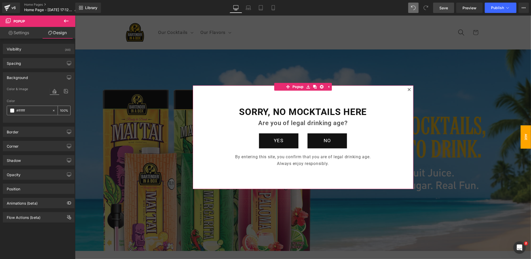
paste input "FFC316"
type input "FFC316"
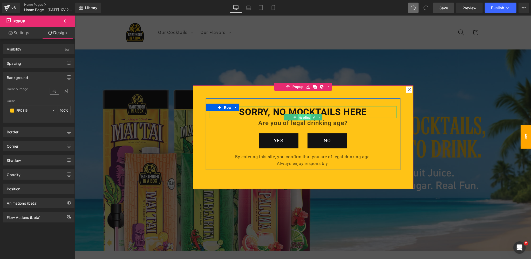
click at [303, 116] on span "Heading" at bounding box center [304, 117] width 14 height 6
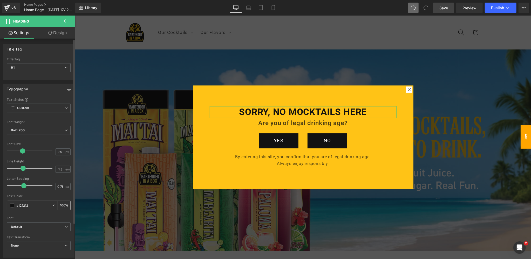
drag, startPoint x: 38, startPoint y: 205, endPoint x: 28, endPoint y: 204, distance: 10.2
click at [21, 206] on input "#121212" at bounding box center [32, 206] width 33 height 6
click at [11, 205] on span at bounding box center [12, 206] width 4 height 4
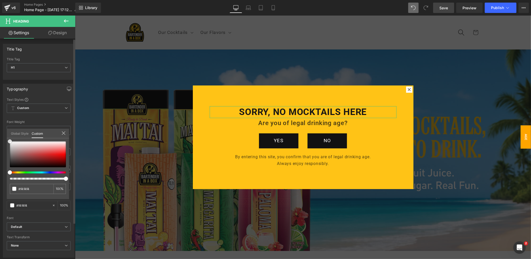
drag, startPoint x: 7, startPoint y: 154, endPoint x: 3, endPoint y: 134, distance: 20.5
click at [3, 134] on div "Typography Text Styles Custom Custom Setup Global Style Custom Setup Global Sty…" at bounding box center [39, 169] width 78 height 178
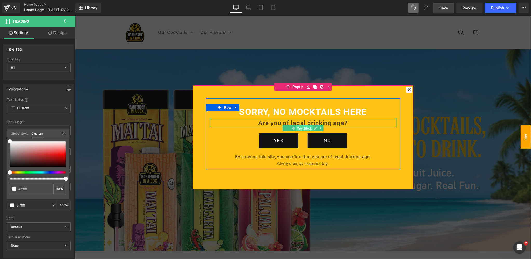
click at [304, 127] on span "Text Block" at bounding box center [304, 128] width 16 height 6
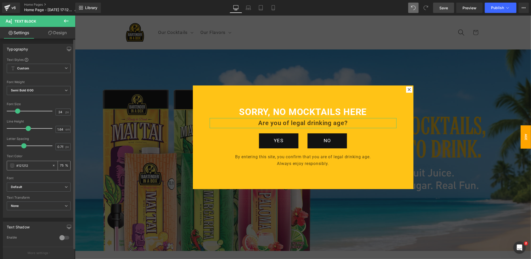
click at [12, 167] on span at bounding box center [12, 166] width 4 height 4
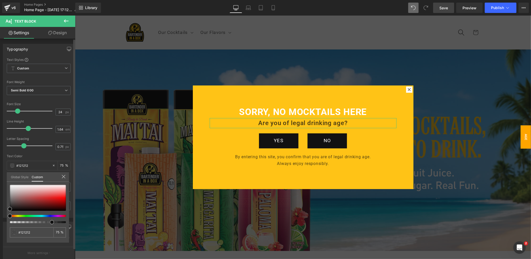
drag, startPoint x: 11, startPoint y: 211, endPoint x: 10, endPoint y: 183, distance: 28.6
click at [10, 183] on div "#121212 75 %" at bounding box center [38, 185] width 62 height 6
drag, startPoint x: 10, startPoint y: 208, endPoint x: 7, endPoint y: 180, distance: 27.6
click at [7, 180] on div "Global Style Custom Setup Global Style #121212 75 %" at bounding box center [38, 180] width 62 height 16
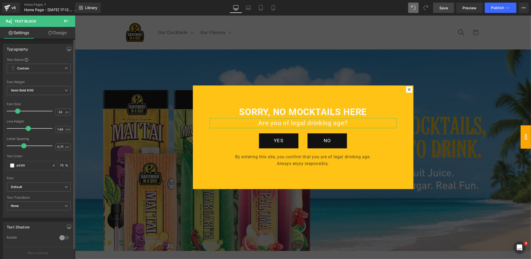
click at [60, 166] on input "75" at bounding box center [62, 166] width 5 height 6
type input "100"
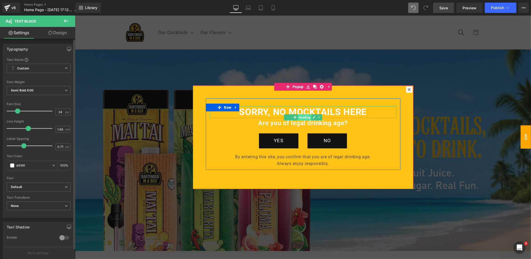
click at [304, 117] on span "Heading" at bounding box center [304, 117] width 14 height 6
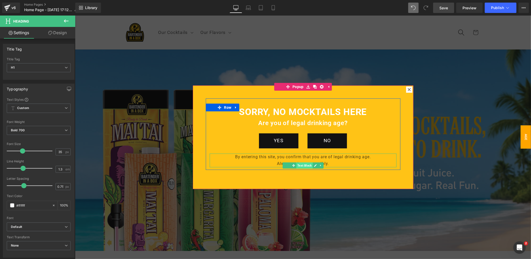
click at [301, 164] on span "Text Block" at bounding box center [304, 165] width 16 height 6
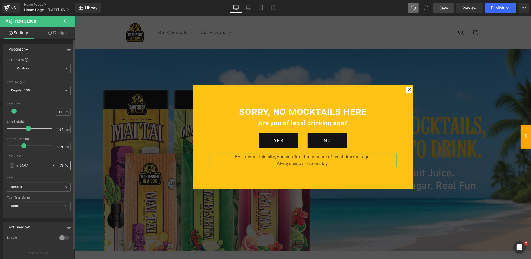
click at [12, 166] on span at bounding box center [12, 166] width 4 height 4
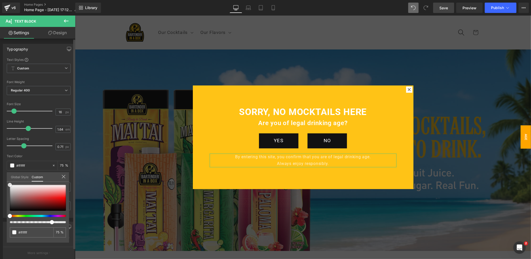
drag, startPoint x: 13, startPoint y: 191, endPoint x: 7, endPoint y: 182, distance: 11.0
click at [7, 182] on div "Global Style Custom Setup Global Style #121212 75 %" at bounding box center [38, 180] width 62 height 16
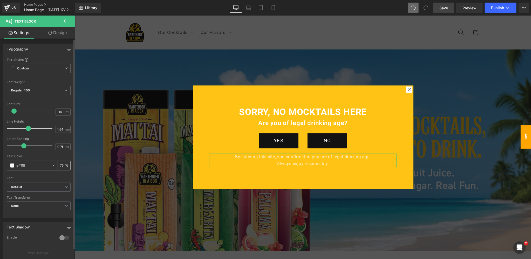
drag, startPoint x: 63, startPoint y: 165, endPoint x: 56, endPoint y: 165, distance: 7.0
click at [56, 165] on div "75 %" at bounding box center [61, 165] width 18 height 9
type input "100"
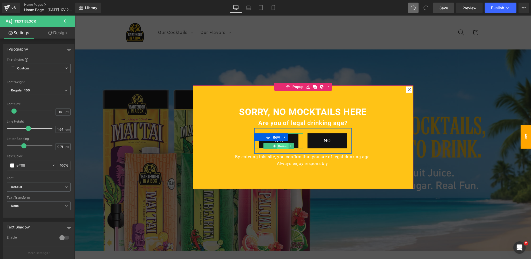
click at [281, 147] on span "Button" at bounding box center [282, 146] width 11 height 6
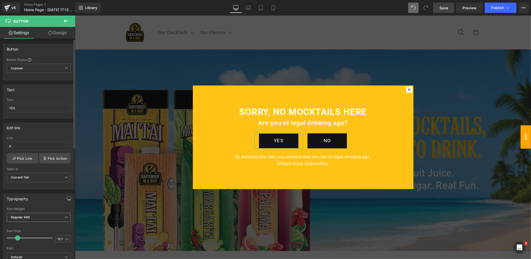
click at [34, 218] on span "Regular 400" at bounding box center [39, 217] width 64 height 9
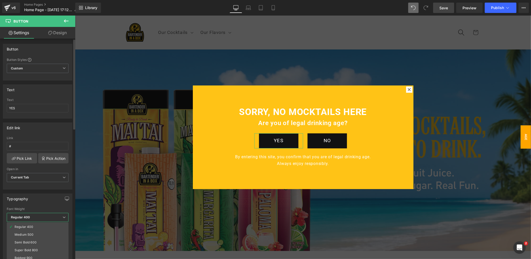
scroll to position [26, 0]
click at [29, 238] on div "Semi Bold 600" at bounding box center [26, 240] width 22 height 4
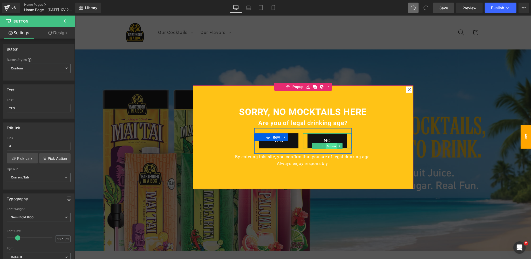
click at [329, 146] on span "Button" at bounding box center [330, 146] width 11 height 6
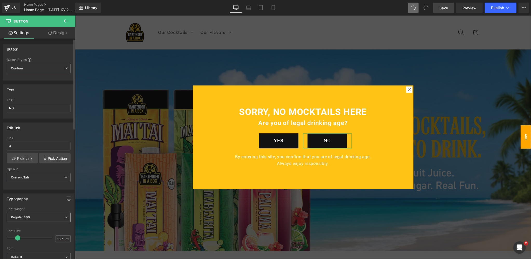
click at [43, 216] on span "Regular 400" at bounding box center [39, 217] width 64 height 9
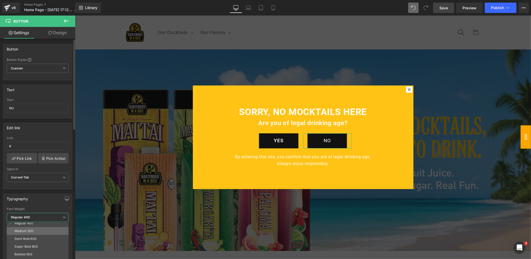
scroll to position [27, 0]
click at [29, 238] on div "Semi Bold 600" at bounding box center [26, 239] width 22 height 4
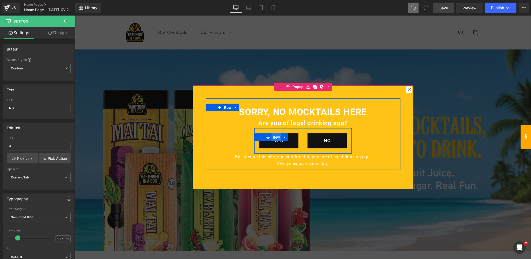
click at [277, 137] on span "Row" at bounding box center [276, 137] width 10 height 8
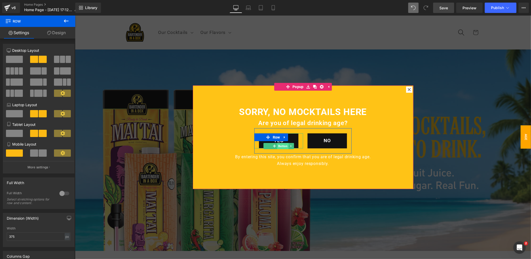
click at [283, 147] on span "Button" at bounding box center [282, 146] width 11 height 6
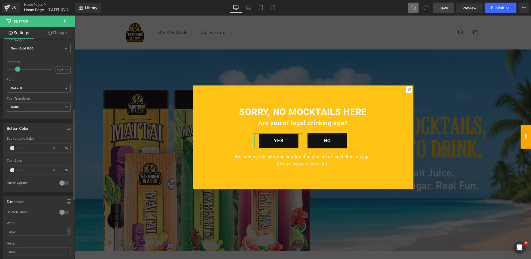
scroll to position [172, 0]
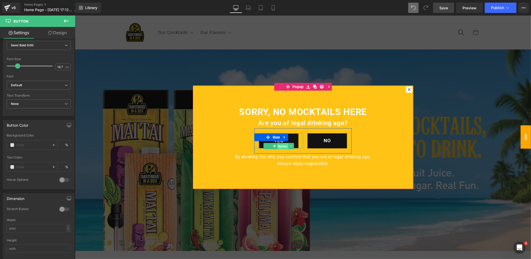
click at [280, 146] on span "Button" at bounding box center [282, 146] width 11 height 6
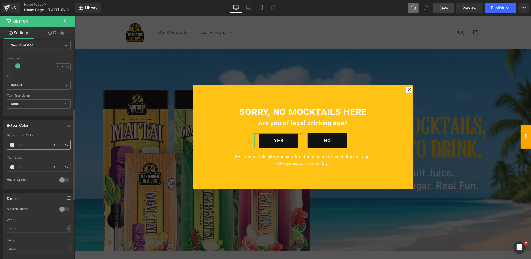
click at [11, 144] on span at bounding box center [12, 145] width 4 height 4
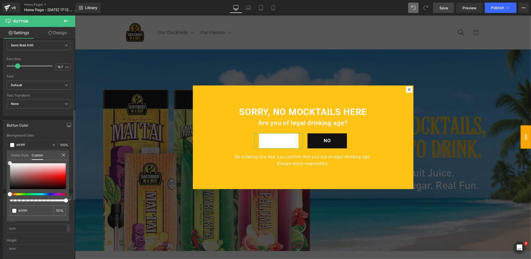
drag, startPoint x: 9, startPoint y: 164, endPoint x: 8, endPoint y: 159, distance: 5.0
click at [8, 159] on div "Global Style Custom Setup Global Style none 0 %" at bounding box center [38, 159] width 62 height 16
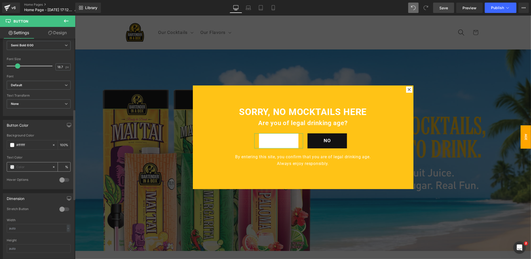
click at [12, 166] on span at bounding box center [12, 167] width 4 height 4
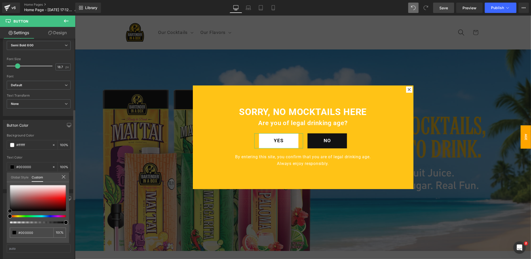
drag, startPoint x: 10, startPoint y: 211, endPoint x: 5, endPoint y: 214, distance: 5.8
click at [5, 190] on div "Button Color Background Color % Text Color % 0 Hover Options Background Color H…" at bounding box center [39, 152] width 78 height 73
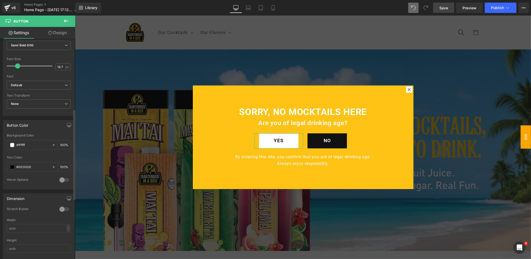
click at [60, 178] on div at bounding box center [64, 180] width 12 height 8
click at [11, 199] on span at bounding box center [12, 201] width 4 height 4
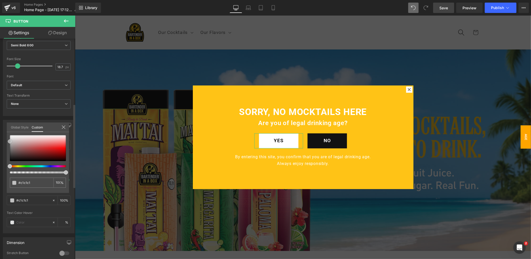
drag, startPoint x: 9, startPoint y: 160, endPoint x: 1, endPoint y: 140, distance: 21.2
click at [1, 140] on div "Button Color Background Color % Text Color % 0 Hover Options Background Color H…" at bounding box center [39, 175] width 78 height 118
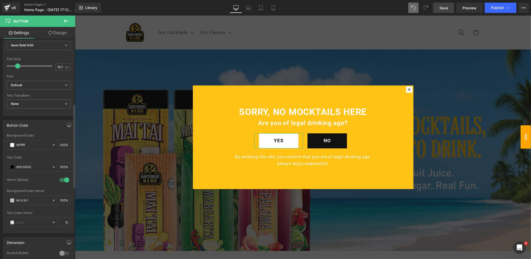
click at [61, 178] on div at bounding box center [64, 180] width 12 height 8
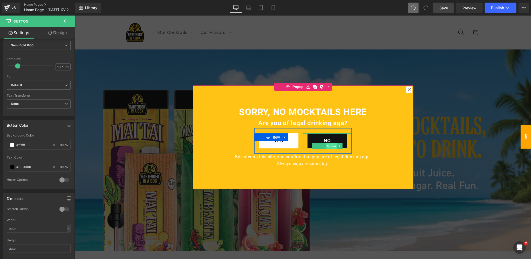
click at [328, 146] on span "Button" at bounding box center [330, 146] width 11 height 6
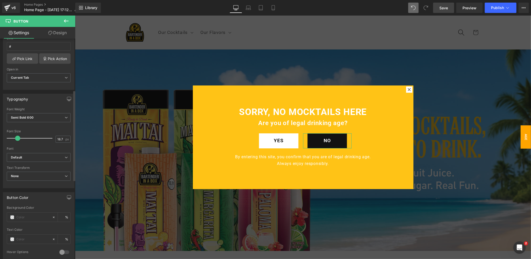
scroll to position [126, 0]
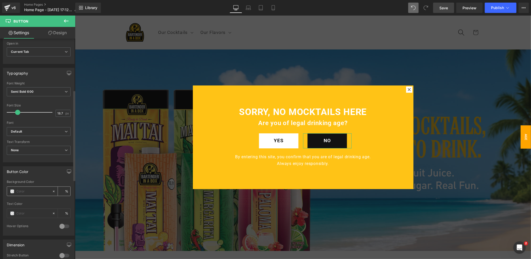
click at [13, 190] on span at bounding box center [12, 192] width 4 height 4
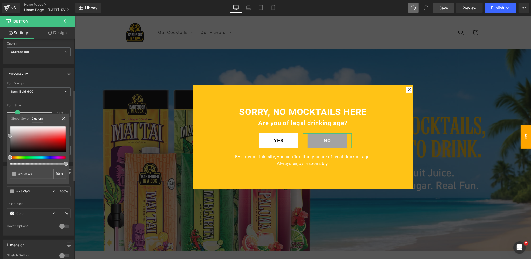
drag, startPoint x: 11, startPoint y: 152, endPoint x: 4, endPoint y: 135, distance: 17.8
click at [4, 163] on div "Button Color Background Color % Text Color % 0 Hover Options Background Color H…" at bounding box center [39, 199] width 78 height 73
click at [53, 117] on div "Global Style Custom" at bounding box center [38, 119] width 62 height 10
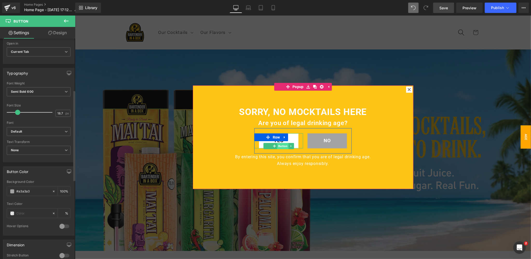
click at [282, 147] on span "Button" at bounding box center [282, 146] width 11 height 6
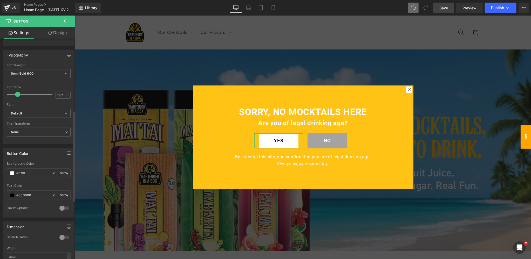
scroll to position [176, 0]
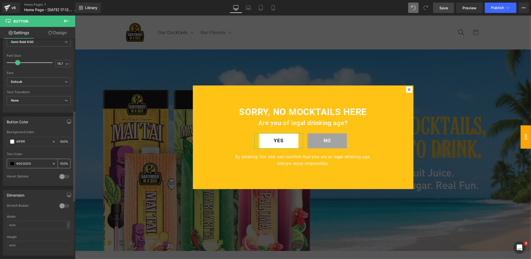
click at [13, 162] on span at bounding box center [12, 164] width 4 height 4
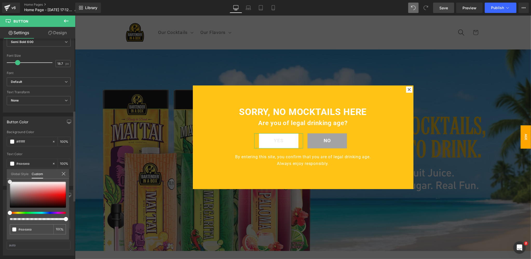
drag, startPoint x: 9, startPoint y: 193, endPoint x: 4, endPoint y: 178, distance: 15.6
click at [4, 178] on div "Button Color rgba(255, 255, 255, 1) Background Color #ffffff 100 % rgba(0, 0, 0…" at bounding box center [39, 149] width 78 height 73
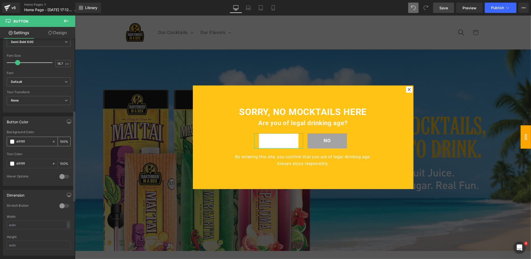
click at [12, 140] on span at bounding box center [12, 142] width 4 height 4
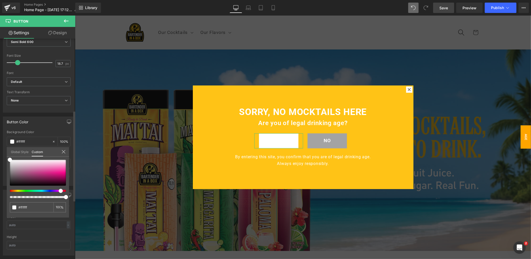
drag, startPoint x: 55, startPoint y: 191, endPoint x: 59, endPoint y: 190, distance: 3.5
click at [59, 190] on div at bounding box center [36, 191] width 56 height 2
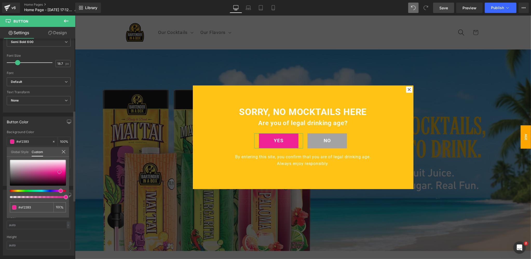
click at [59, 172] on div at bounding box center [38, 173] width 56 height 26
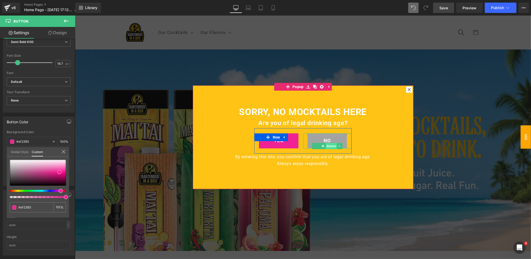
click at [329, 147] on span "Button" at bounding box center [330, 146] width 11 height 6
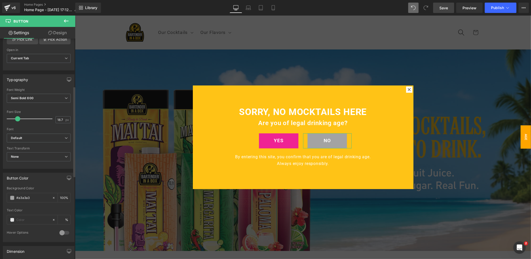
scroll to position [120, 0]
click at [11, 197] on span at bounding box center [12, 197] width 4 height 4
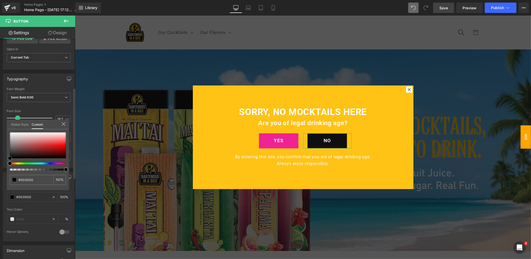
drag, startPoint x: 6, startPoint y: 150, endPoint x: 0, endPoint y: 160, distance: 10.9
click at [0, 168] on div "Button Color rgba(163, 163, 163, 1) Background Color #a3a3a3 100 % Text Color %…" at bounding box center [39, 204] width 78 height 73
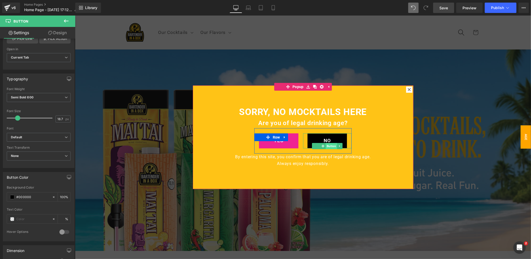
click at [332, 146] on span "Button" at bounding box center [330, 146] width 11 height 6
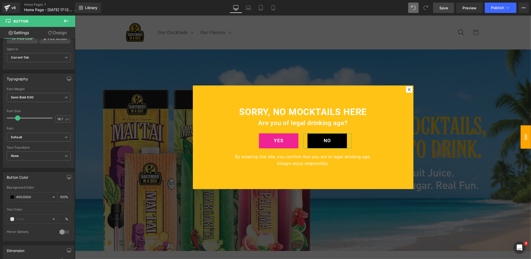
click at [53, 35] on link "Design" at bounding box center [58, 33] width 38 height 12
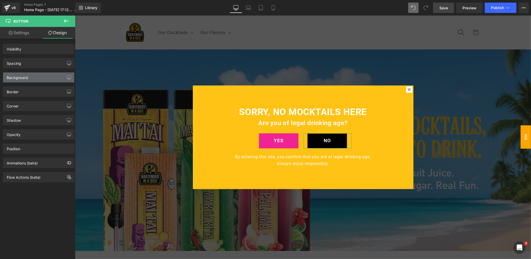
click at [22, 79] on div "Background" at bounding box center [17, 76] width 21 height 7
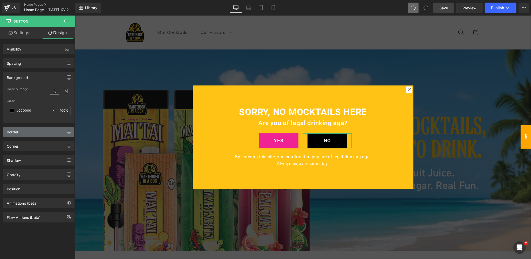
click at [20, 132] on div "Border" at bounding box center [38, 132] width 71 height 10
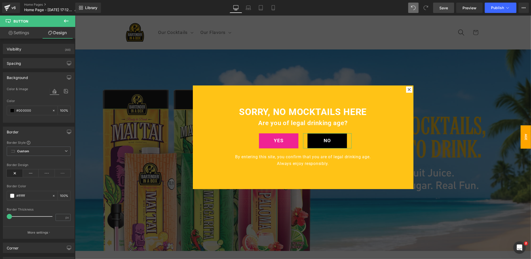
click at [15, 172] on icon at bounding box center [15, 174] width 16 height 8
click at [445, 10] on span "Save" at bounding box center [443, 7] width 9 height 5
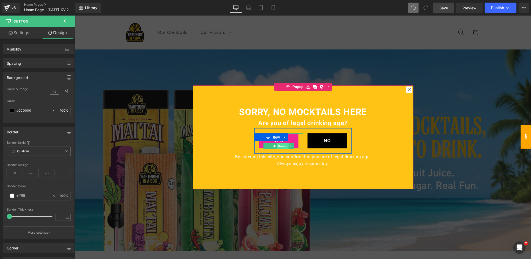
click at [278, 146] on span "Button" at bounding box center [282, 146] width 11 height 6
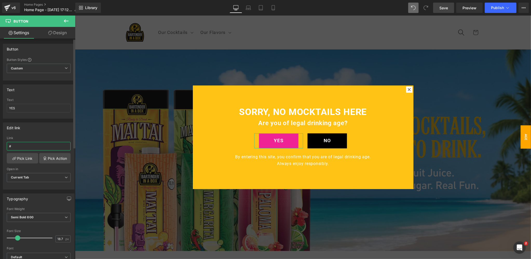
drag, startPoint x: 24, startPoint y: 145, endPoint x: 5, endPoint y: 146, distance: 18.9
click at [0, 145] on div "Edit link # Link # Pick Link Pick Action Current Tab New Tab Open in Current Ta…" at bounding box center [39, 154] width 78 height 71
paste input "[URL][DOMAIN_NAME]"
type input "[URL][DOMAIN_NAME]"
click at [31, 177] on span "Current Tab" at bounding box center [39, 177] width 64 height 9
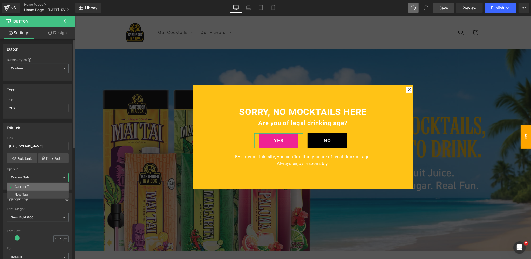
click at [25, 185] on div "Current Tab" at bounding box center [24, 187] width 18 height 4
click at [445, 8] on span "Save" at bounding box center [443, 7] width 9 height 5
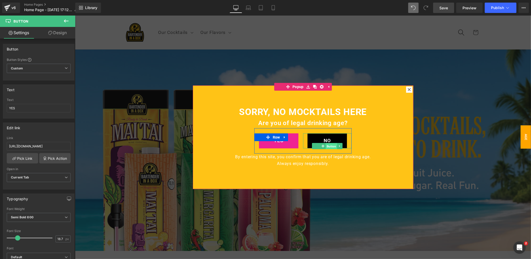
click at [330, 146] on span "Button" at bounding box center [330, 146] width 11 height 6
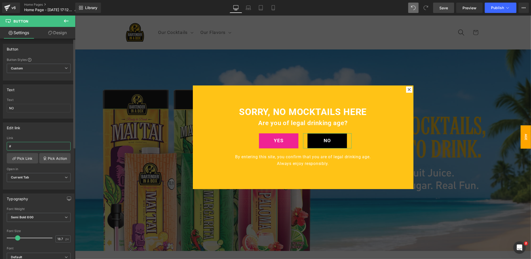
drag, startPoint x: 15, startPoint y: 146, endPoint x: 2, endPoint y: 146, distance: 12.7
click at [2, 146] on div "Edit link # Link # Pick Link Pick Action Current Tab New Tab Open in Current Ta…" at bounding box center [39, 154] width 78 height 71
paste input "[URL][DOMAIN_NAME]"
type input "[URL][DOMAIN_NAME]"
click at [28, 177] on b "Current Tab" at bounding box center [20, 178] width 18 height 4
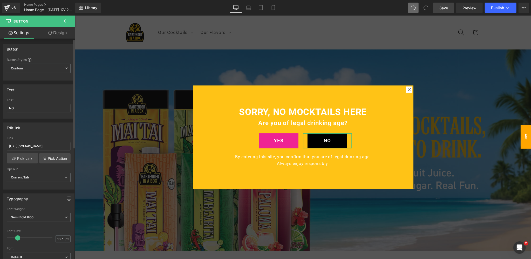
click at [35, 165] on div "# Link [URL][DOMAIN_NAME] Pick Link Pick Action Current Tab New Tab Open in Cur…" at bounding box center [38, 162] width 71 height 53
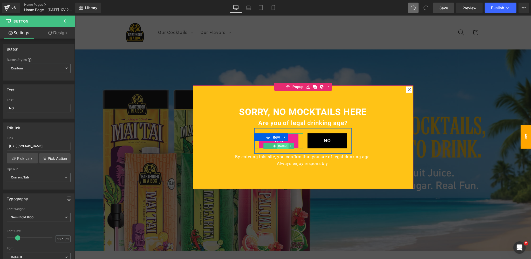
click at [281, 147] on span "Button" at bounding box center [282, 146] width 11 height 6
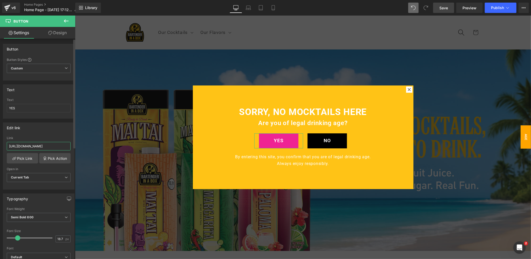
drag, startPoint x: 62, startPoint y: 144, endPoint x: 0, endPoint y: 144, distance: 61.7
click at [0, 144] on div "Edit link [URL][DOMAIN_NAME] Link [URL][DOMAIN_NAME] Pick Link Pick Action Curr…" at bounding box center [39, 154] width 78 height 71
paste input "#hide"
type input "#hide"
click at [44, 131] on div "Edit link" at bounding box center [38, 128] width 71 height 10
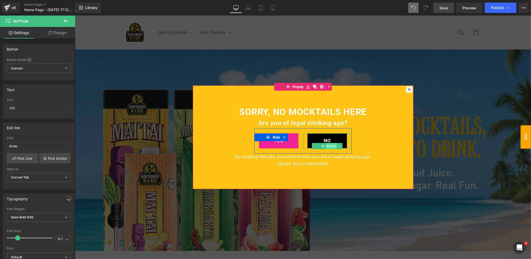
click at [329, 146] on span "Button" at bounding box center [330, 146] width 11 height 6
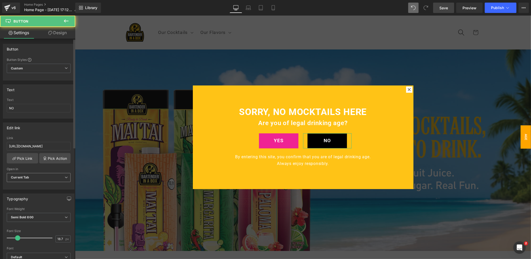
click at [30, 176] on span "Current Tab" at bounding box center [39, 177] width 64 height 9
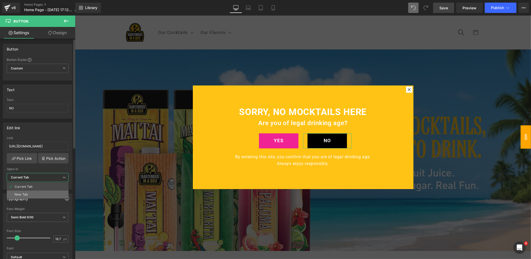
click at [26, 194] on div "New Tab" at bounding box center [21, 195] width 13 height 4
click at [443, 10] on span "Save" at bounding box center [443, 7] width 9 height 5
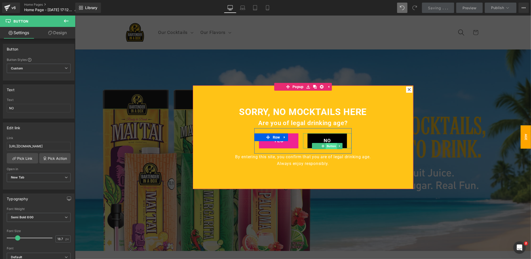
click at [329, 146] on span "Button" at bounding box center [330, 146] width 11 height 6
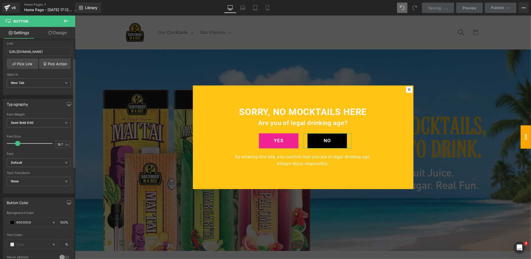
scroll to position [127, 0]
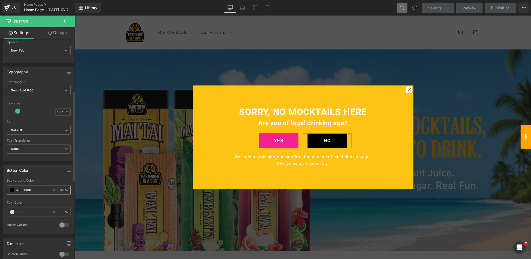
click at [11, 189] on span at bounding box center [12, 190] width 4 height 4
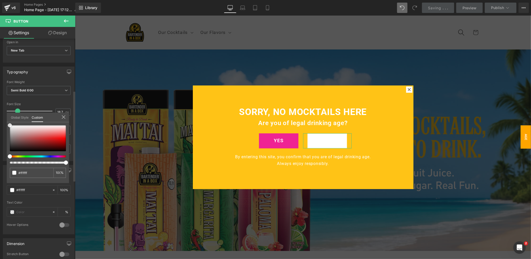
drag, startPoint x: 5, startPoint y: 126, endPoint x: 5, endPoint y: 119, distance: 6.8
click at [5, 161] on div "Button Color rgba(0, 0, 0, 1) Background Color #000000 100 % Text Color % 0 Hov…" at bounding box center [39, 197] width 78 height 73
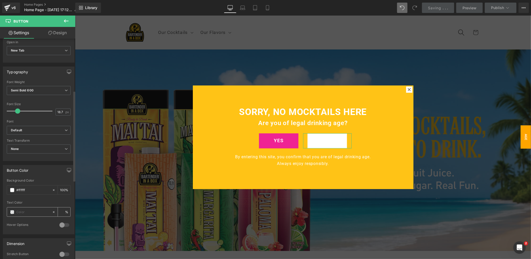
click at [11, 211] on span at bounding box center [12, 212] width 4 height 4
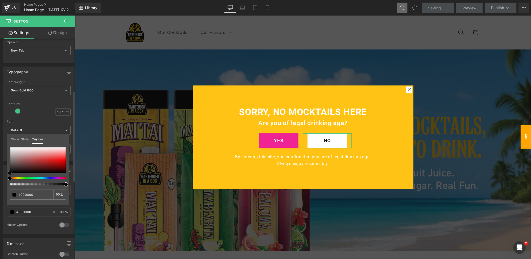
click at [3, 178] on div "Button Color rgba(0, 0, 0, 1) Background Color #000000 100 % Text Color % 0 Hov…" at bounding box center [39, 197] width 78 height 73
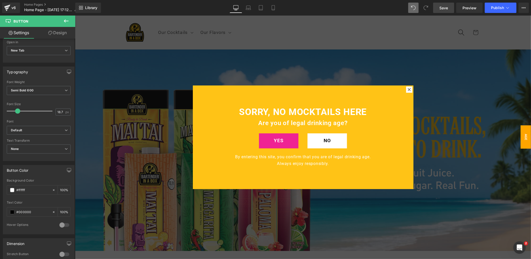
click at [442, 9] on span "Save" at bounding box center [443, 7] width 9 height 5
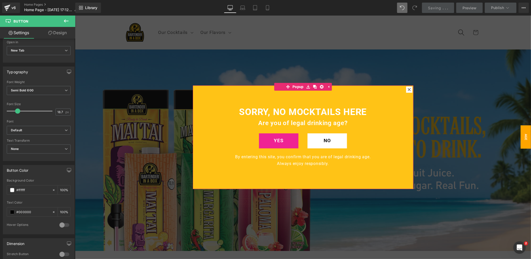
click at [409, 90] on icon at bounding box center [408, 89] width 3 height 3
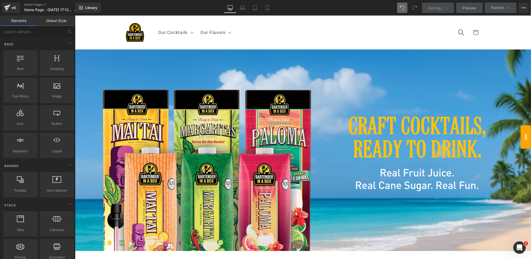
click at [525, 136] on span "Age Verification" at bounding box center [520, 136] width 21 height 23
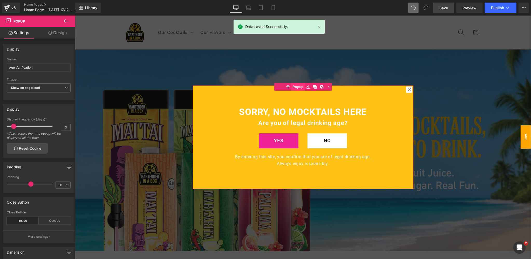
click at [297, 88] on span "Popup" at bounding box center [298, 87] width 14 height 8
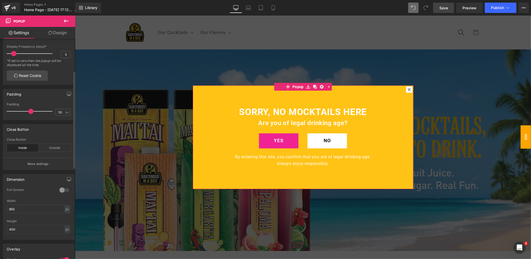
scroll to position [73, 0]
click at [42, 164] on p "More settings" at bounding box center [37, 164] width 21 height 5
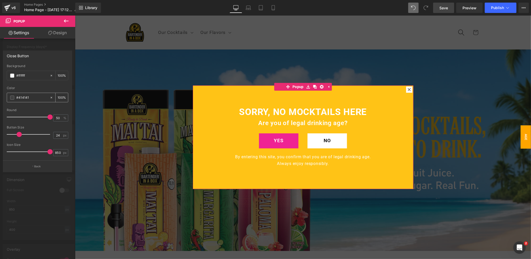
click at [12, 98] on span at bounding box center [12, 98] width 4 height 4
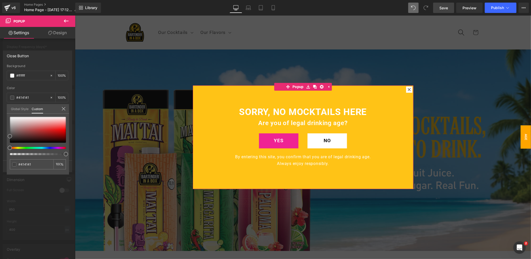
drag, startPoint x: 9, startPoint y: 134, endPoint x: 9, endPoint y: 115, distance: 18.7
click at [9, 115] on div "#414141 100 %" at bounding box center [38, 117] width 62 height 6
drag, startPoint x: 10, startPoint y: 136, endPoint x: 6, endPoint y: 114, distance: 22.4
click at [6, 114] on div "Close Button #ffffff Background #ffffff 100 % #414141 Color #414141 100 % 50% R…" at bounding box center [37, 110] width 75 height 126
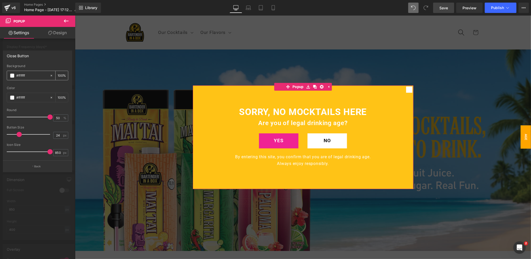
click at [51, 77] on icon at bounding box center [52, 76] width 4 height 4
click at [32, 88] on div "Color" at bounding box center [37, 88] width 61 height 4
click at [12, 76] on span at bounding box center [12, 76] width 4 height 4
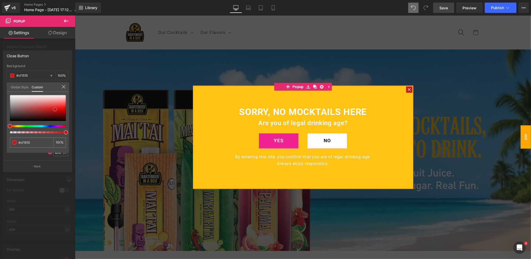
click at [55, 109] on div at bounding box center [38, 108] width 56 height 26
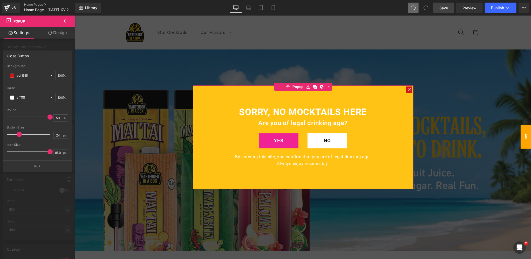
drag, startPoint x: 35, startPoint y: 74, endPoint x: 3, endPoint y: 73, distance: 31.9
click at [3, 73] on div "#ffffff Background #ffffff 100 % #414141 Color #414141 100 % 50% Round 50 % 24p…" at bounding box center [37, 112] width 69 height 96
paste input "hide"
type input "#hide"
click at [298, 86] on span "Popup" at bounding box center [298, 87] width 14 height 8
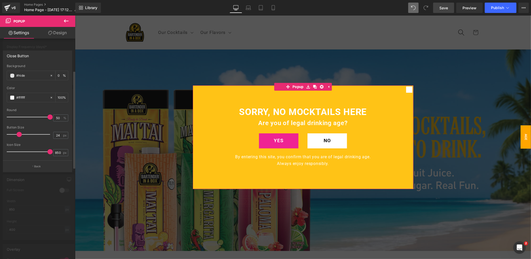
click at [65, 46] on div at bounding box center [37, 139] width 75 height 246
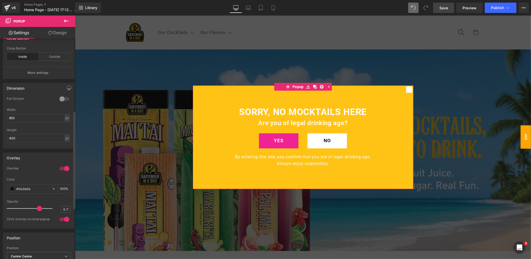
scroll to position [0, 0]
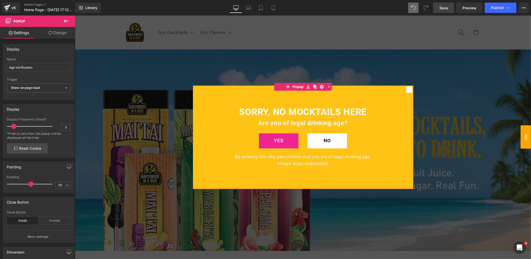
click at [63, 33] on link "Design" at bounding box center [58, 33] width 38 height 12
click at [0, 0] on div "Spacing" at bounding box center [0, 0] width 0 height 0
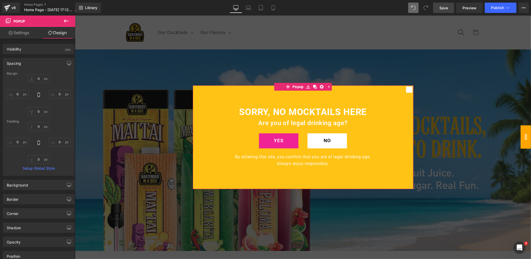
click at [42, 63] on div "Spacing" at bounding box center [38, 63] width 71 height 10
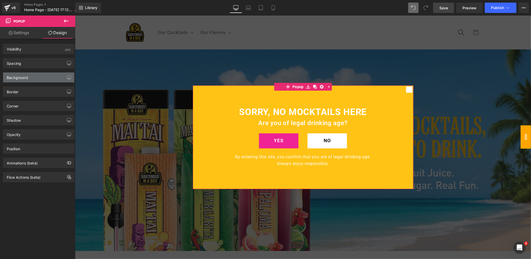
click at [28, 78] on div "Background" at bounding box center [38, 78] width 71 height 10
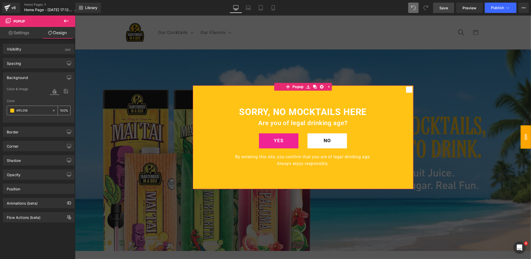
click at [32, 112] on input "text" at bounding box center [32, 111] width 33 height 6
drag, startPoint x: 35, startPoint y: 109, endPoint x: 15, endPoint y: 109, distance: 20.2
click at [15, 109] on div at bounding box center [29, 110] width 45 height 9
type input "#ffc316"
click at [17, 31] on link "Settings" at bounding box center [19, 33] width 38 height 12
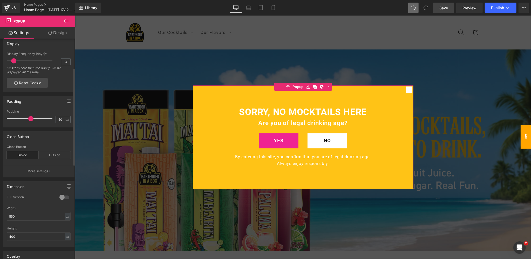
scroll to position [66, 0]
click at [39, 169] on p "More settings" at bounding box center [37, 171] width 21 height 5
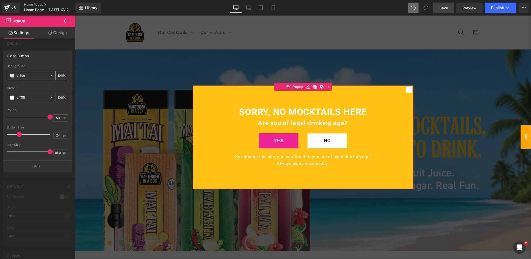
drag, startPoint x: 34, startPoint y: 75, endPoint x: 9, endPoint y: 73, distance: 24.9
click at [9, 73] on div "#hide" at bounding box center [28, 75] width 43 height 9
paste input "ffc316"
type input "#ffc316"
drag, startPoint x: 19, startPoint y: 134, endPoint x: 23, endPoint y: 133, distance: 4.4
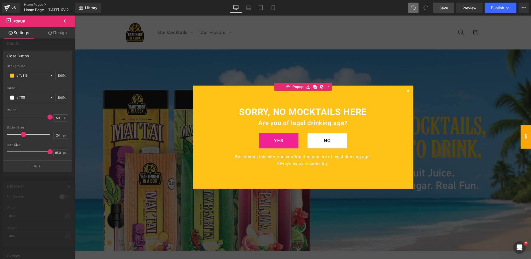
click at [23, 133] on span at bounding box center [23, 134] width 5 height 5
drag, startPoint x: 22, startPoint y: 136, endPoint x: 25, endPoint y: 136, distance: 2.9
click at [25, 136] on span at bounding box center [26, 134] width 5 height 5
click at [60, 48] on div at bounding box center [37, 139] width 75 height 246
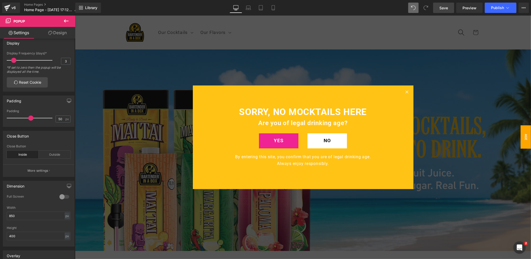
click at [442, 8] on span "Save" at bounding box center [443, 7] width 9 height 5
click at [524, 138] on span "Age Verification" at bounding box center [520, 136] width 21 height 23
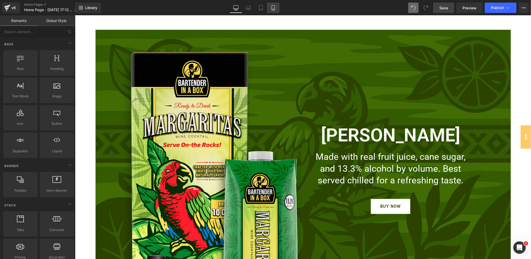
scroll to position [1426, 0]
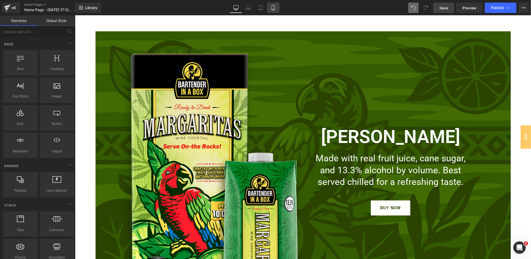
drag, startPoint x: 274, startPoint y: 8, endPoint x: 56, endPoint y: 25, distance: 218.5
click at [274, 8] on icon at bounding box center [273, 7] width 5 height 5
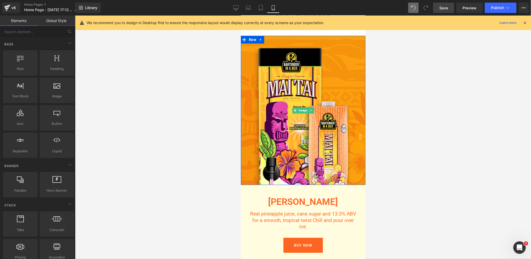
scroll to position [1126, 0]
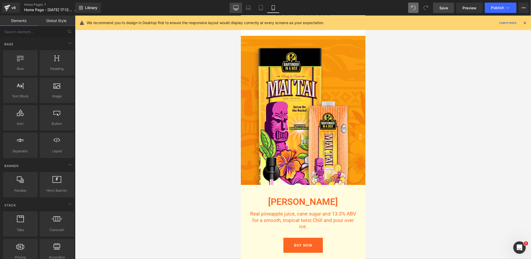
click at [234, 10] on icon at bounding box center [235, 7] width 5 height 5
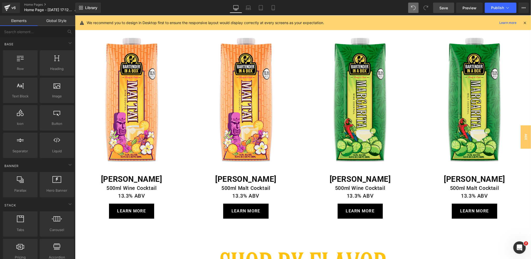
scroll to position [0, 0]
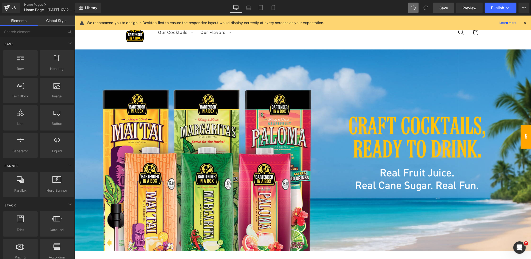
click at [527, 136] on span "Age Verification" at bounding box center [520, 136] width 21 height 23
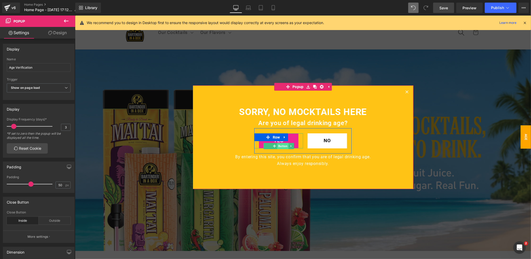
click at [280, 146] on span "Button" at bounding box center [282, 146] width 11 height 6
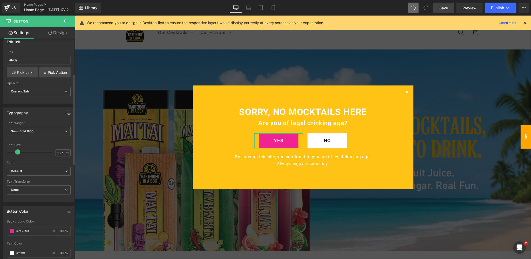
scroll to position [97, 0]
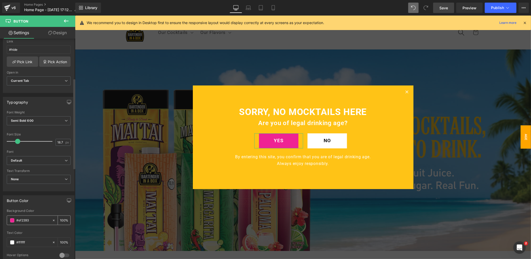
drag, startPoint x: 34, startPoint y: 219, endPoint x: 14, endPoint y: 219, distance: 19.7
click at [14, 219] on div "#ef2393" at bounding box center [29, 220] width 45 height 9
paste input "cb469a"
type input "cb469a"
click at [442, 9] on span "Save" at bounding box center [443, 7] width 9 height 5
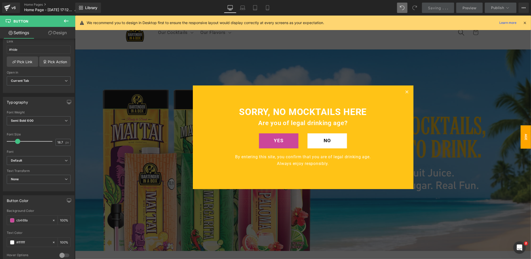
click at [525, 23] on icon at bounding box center [524, 22] width 5 height 5
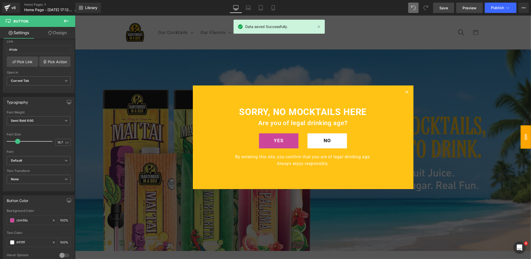
click at [468, 9] on span "Preview" at bounding box center [469, 7] width 14 height 5
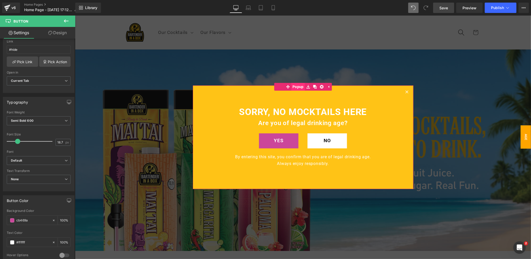
click at [297, 85] on span "Popup" at bounding box center [298, 87] width 14 height 8
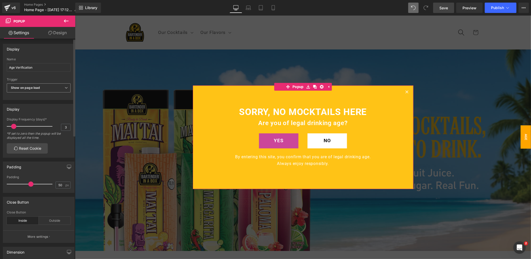
click at [40, 88] on b "Show on page load" at bounding box center [25, 88] width 29 height 4
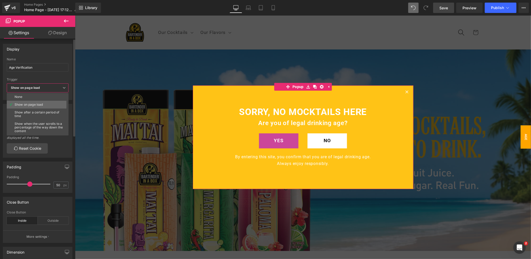
click at [30, 104] on div "Show on page load" at bounding box center [29, 105] width 28 height 4
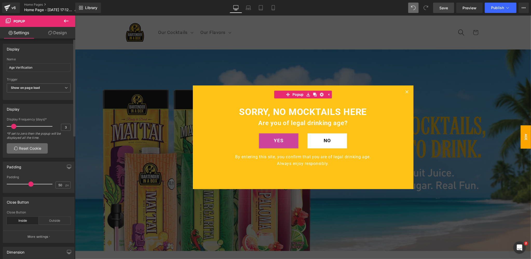
click at [27, 148] on link "Reset Cookie" at bounding box center [27, 148] width 41 height 10
drag, startPoint x: 441, startPoint y: 9, endPoint x: 443, endPoint y: 14, distance: 5.5
click at [441, 9] on span "Save" at bounding box center [443, 7] width 9 height 5
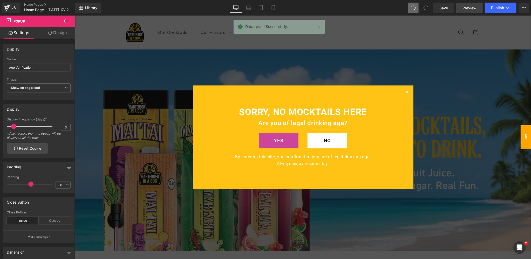
click at [471, 6] on span "Preview" at bounding box center [469, 7] width 14 height 5
